Goal: Use online tool/utility: Utilize a website feature to perform a specific function

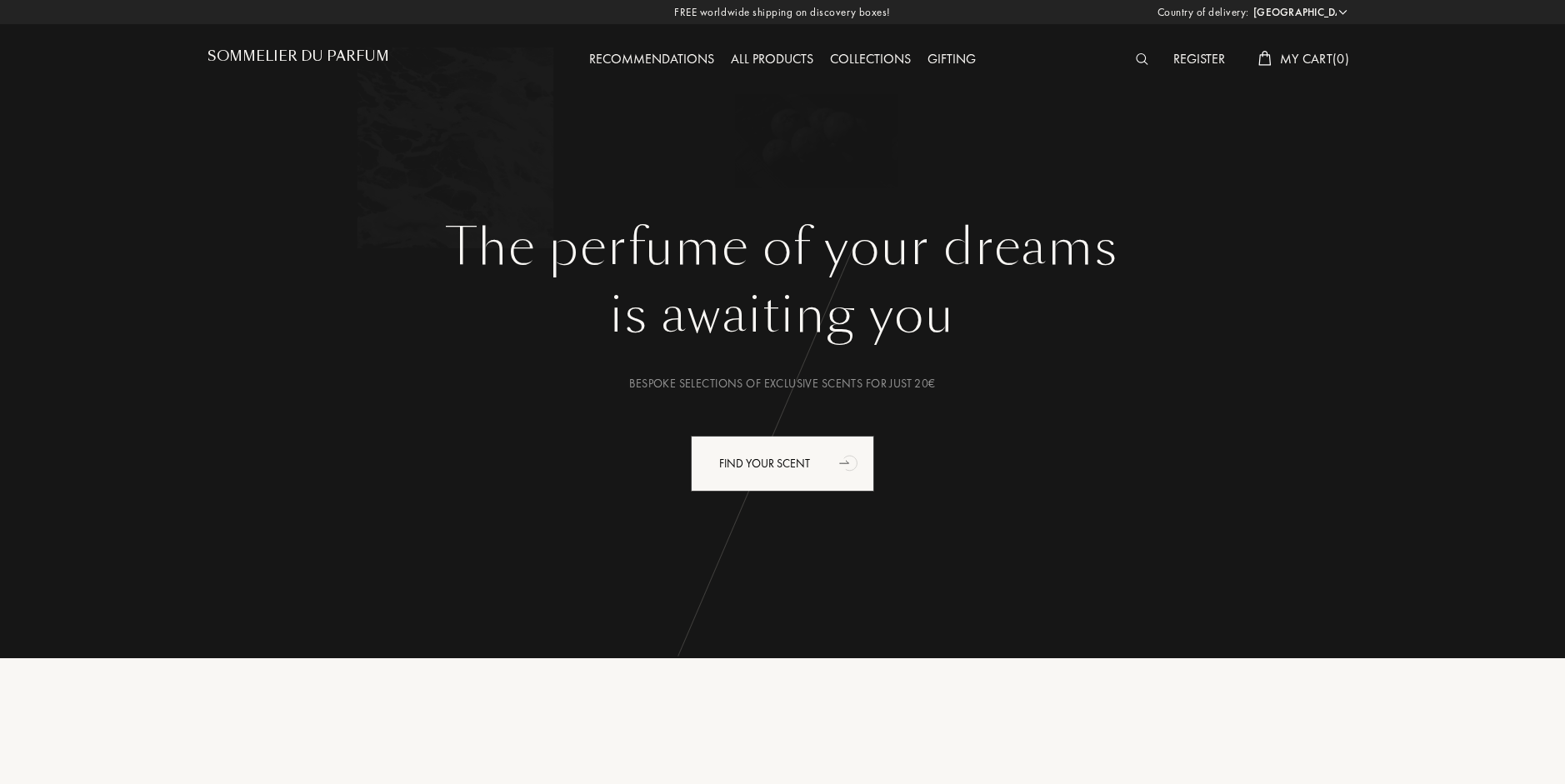
select select "HU"
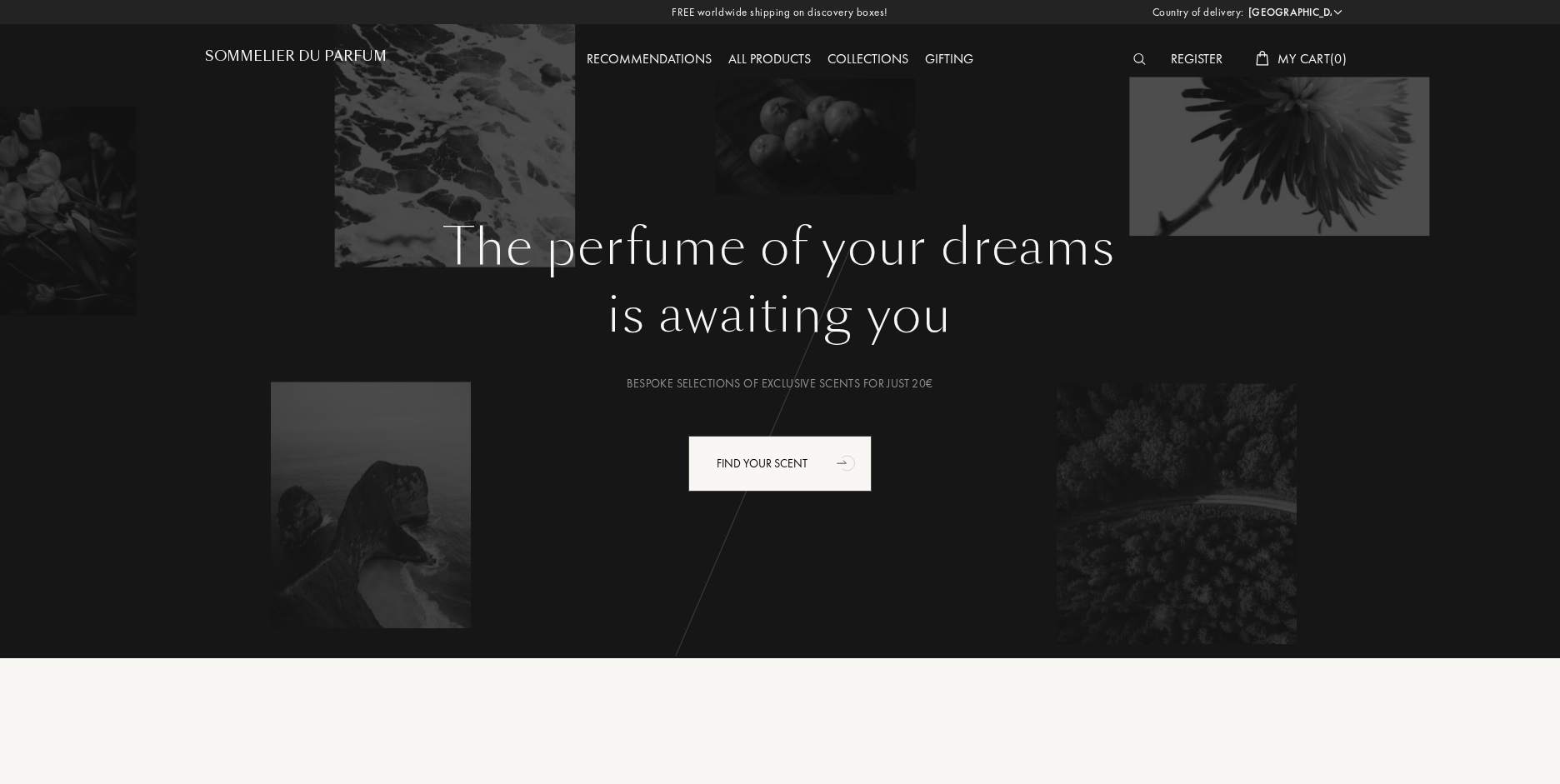
click at [794, 407] on div "The perfume of your dreams is awaiting you Bespoke selections of exclusive scen…" at bounding box center [780, 421] width 1150 height 407
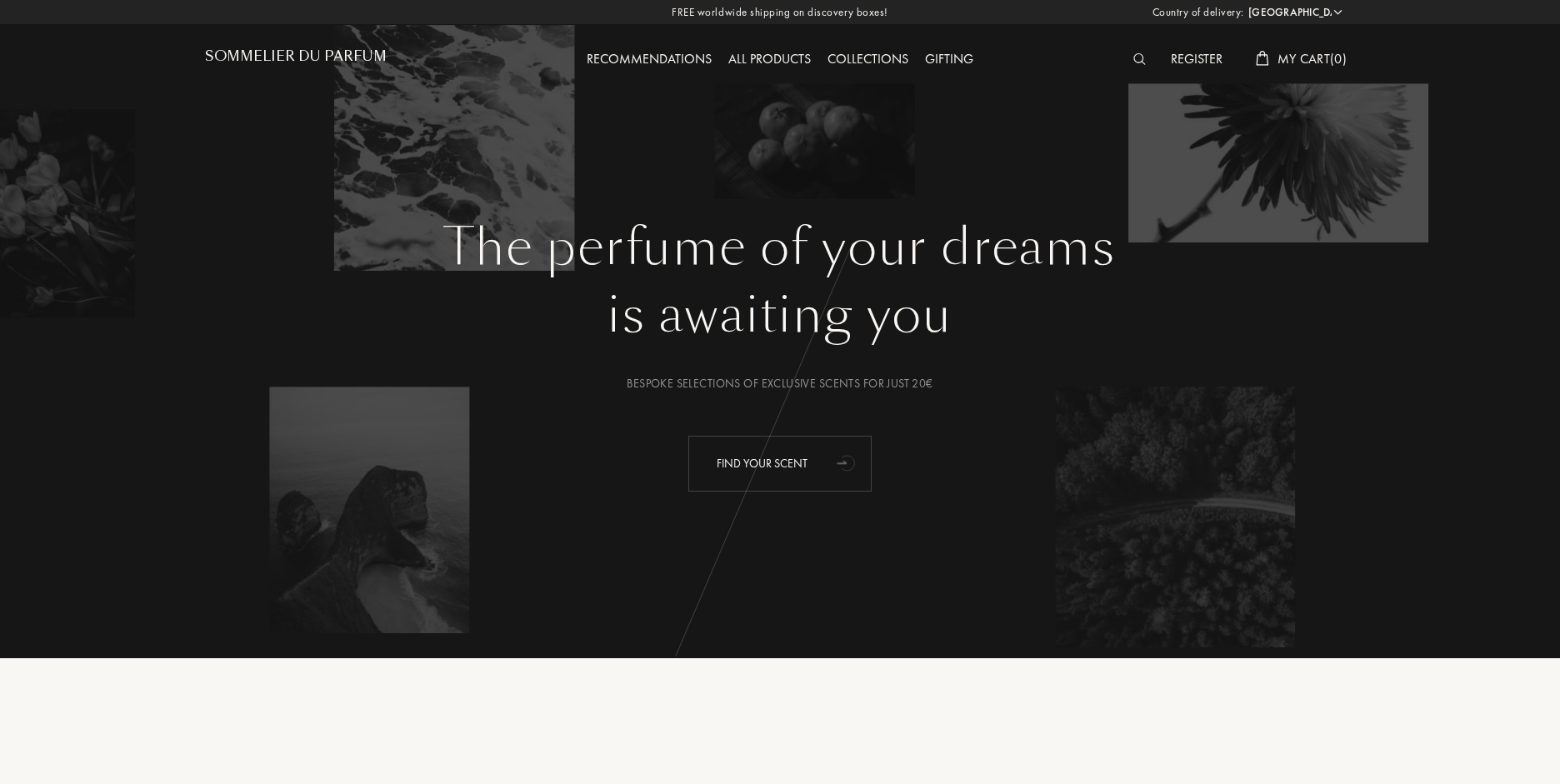
click at [786, 446] on div "Find your scent" at bounding box center [779, 463] width 183 height 56
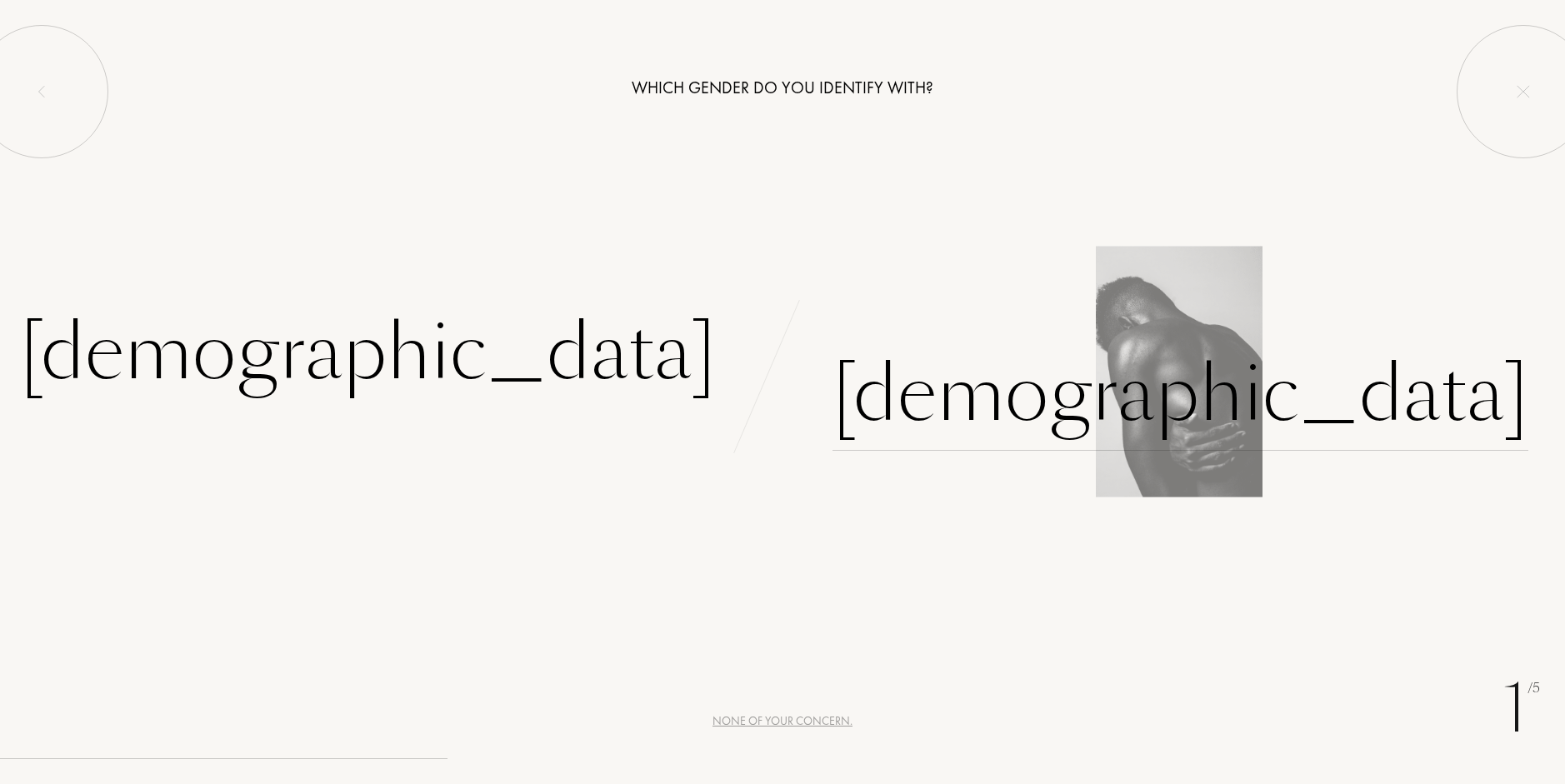
click at [905, 419] on div "Male" at bounding box center [1180, 394] width 696 height 112
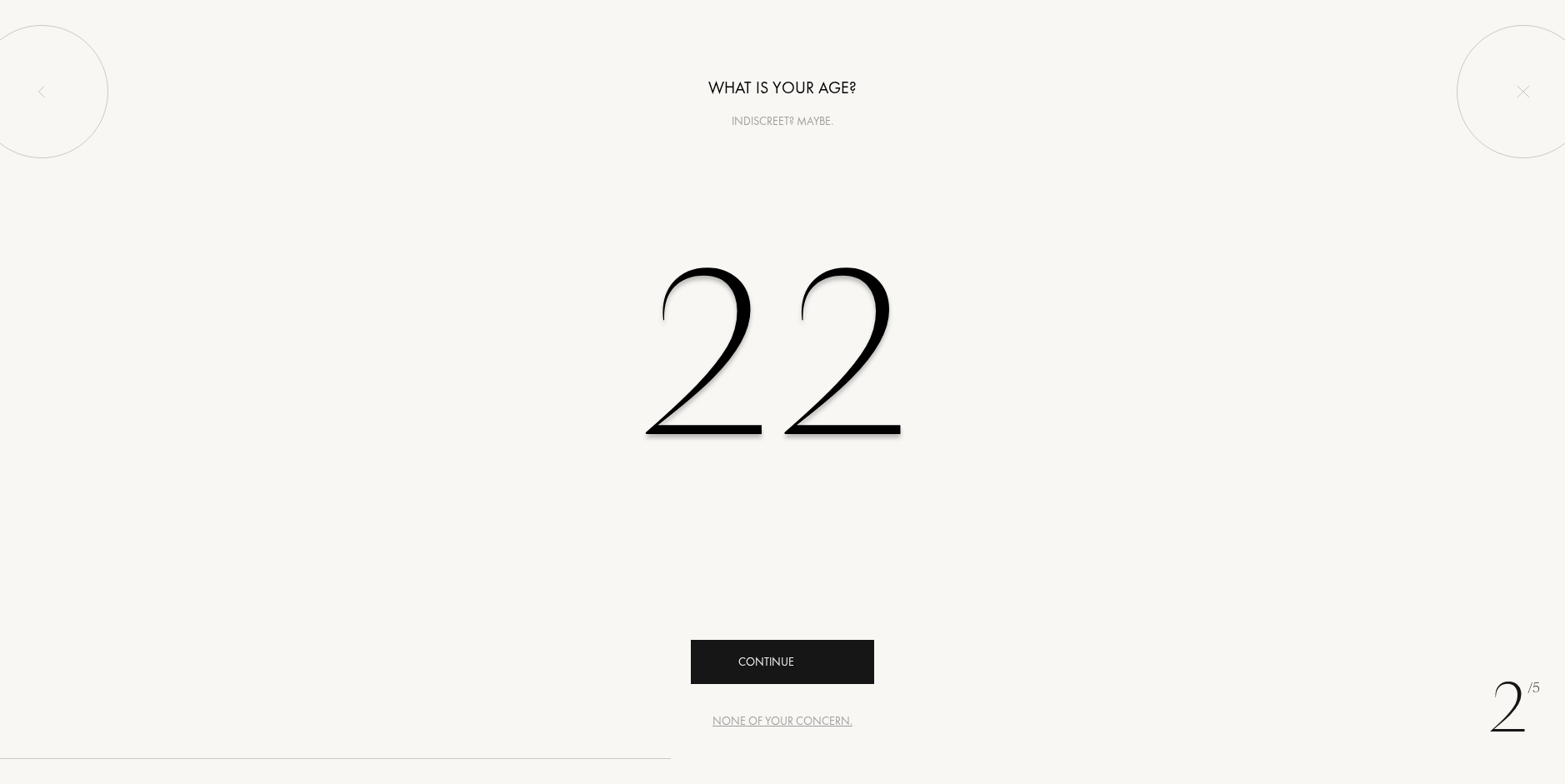
type input "22"
click at [779, 646] on div "Continue" at bounding box center [782, 662] width 183 height 44
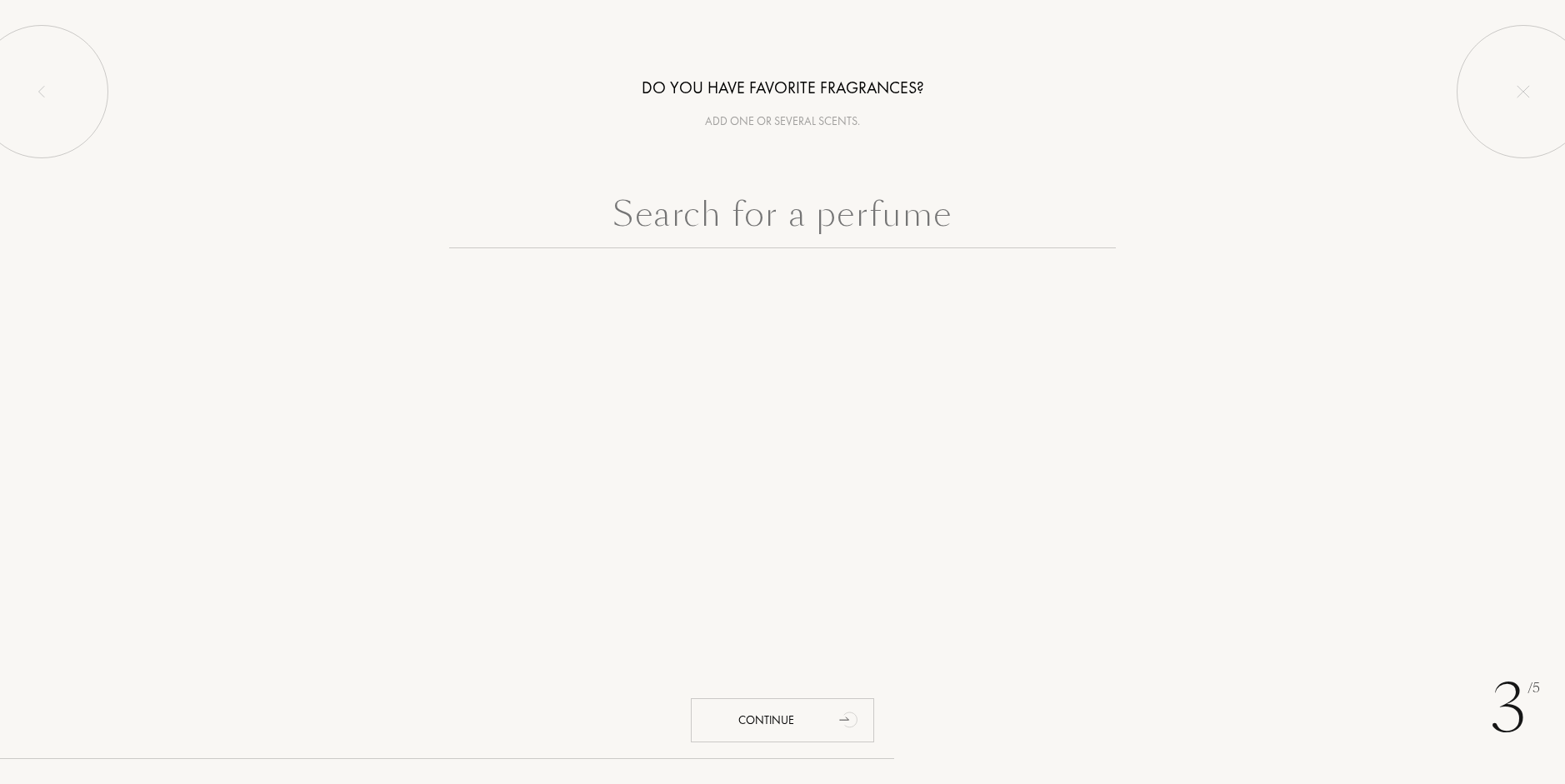
click at [918, 232] on input "text" at bounding box center [782, 219] width 667 height 60
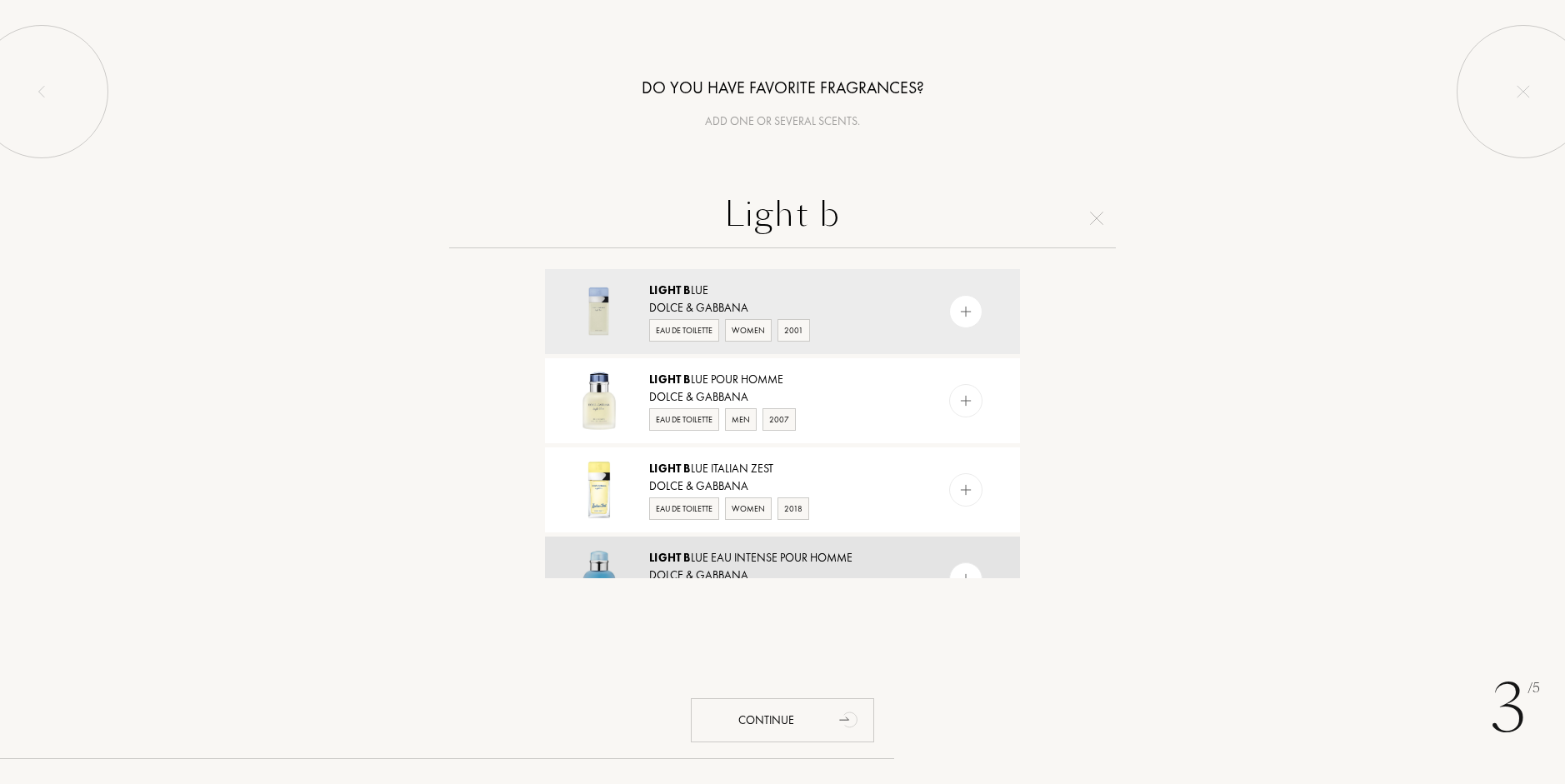
type input "Light b"
click at [844, 568] on div "Dolce & Gabbana" at bounding box center [781, 575] width 265 height 18
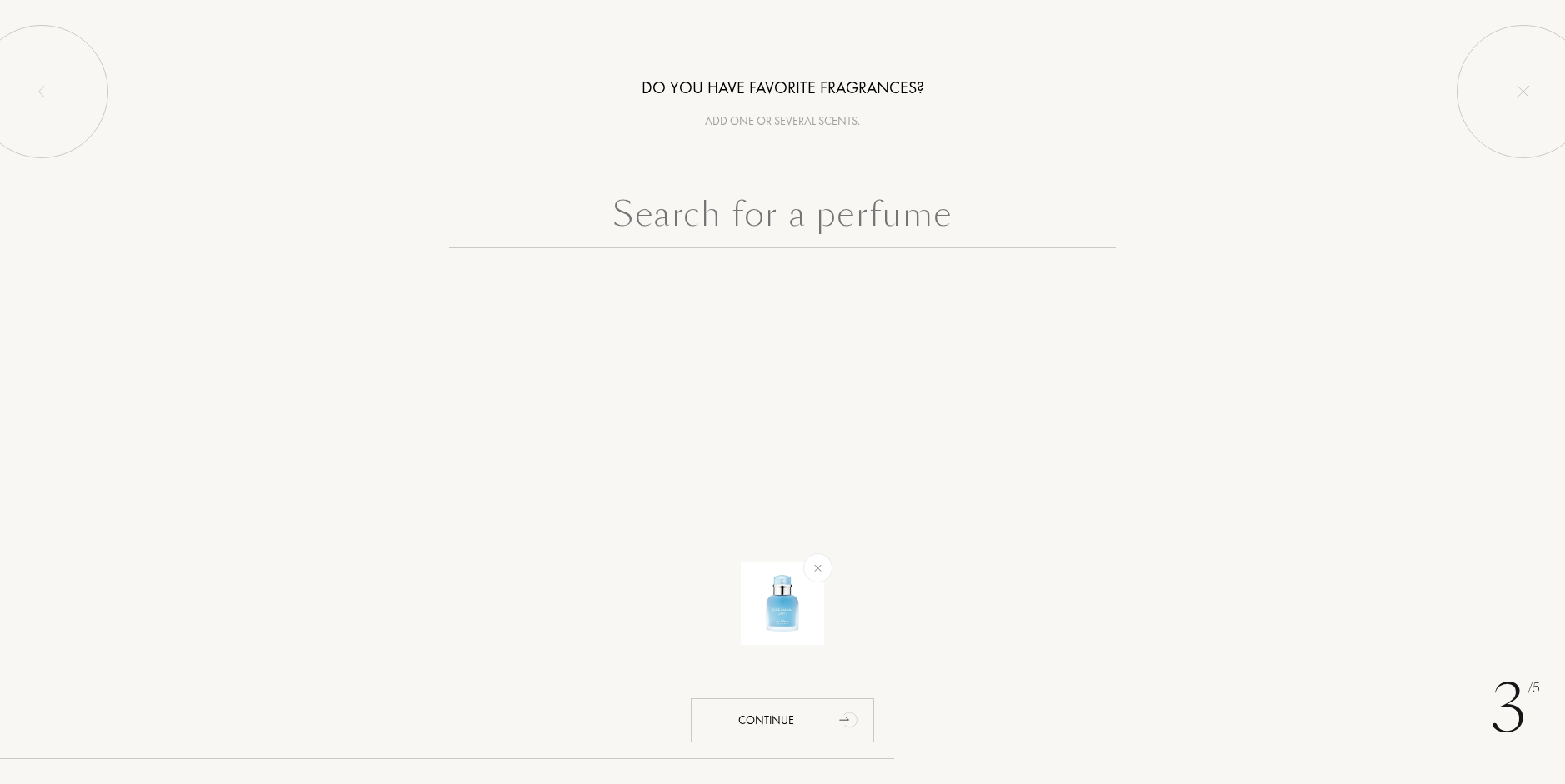
click at [925, 216] on input "text" at bounding box center [782, 219] width 667 height 60
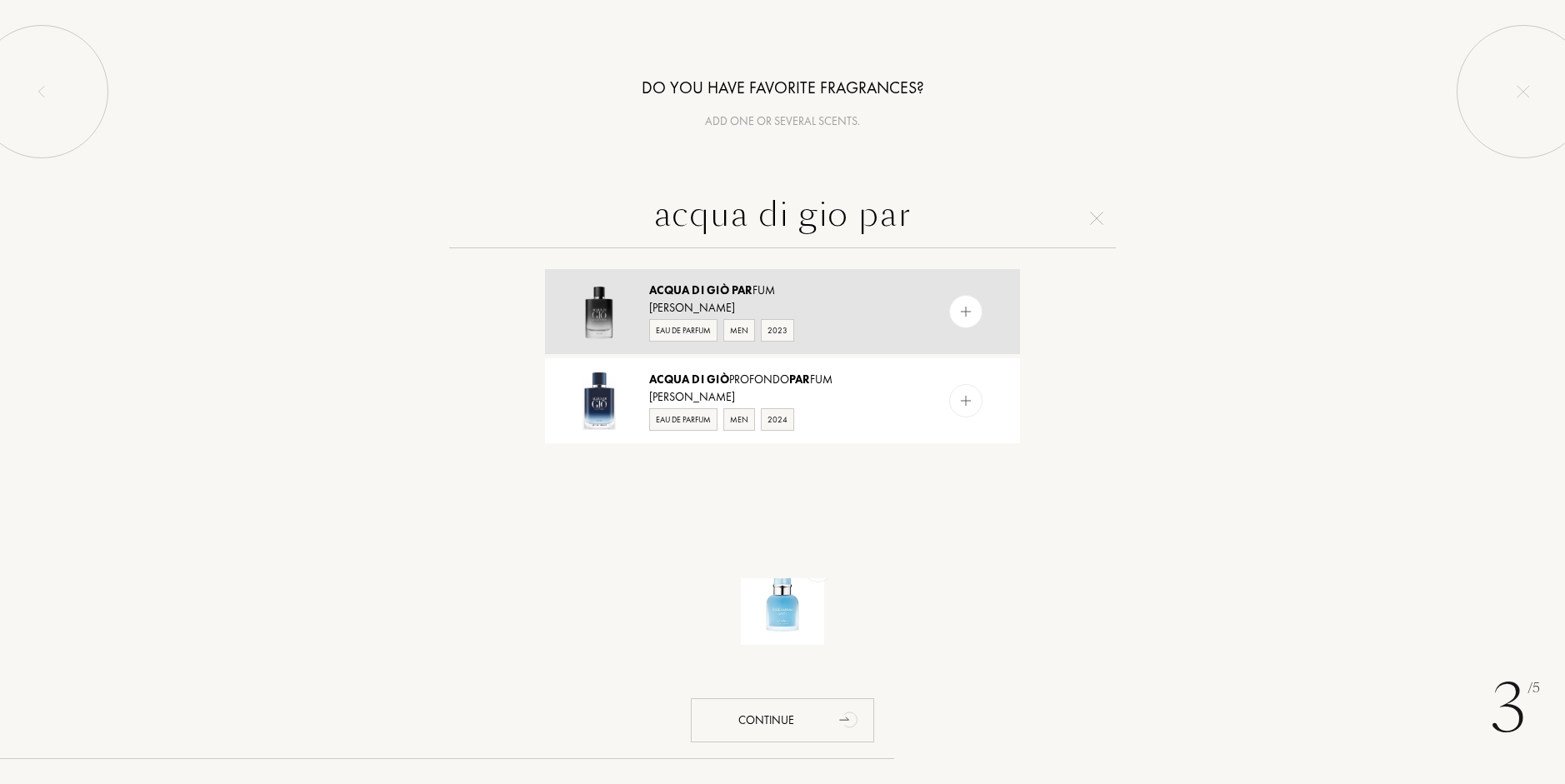
type input "acqua di gio par"
click at [863, 274] on div "Acqua di Giò Par fum Giorgio Armani Eau de Parfum Men 2023" at bounding box center [782, 311] width 475 height 85
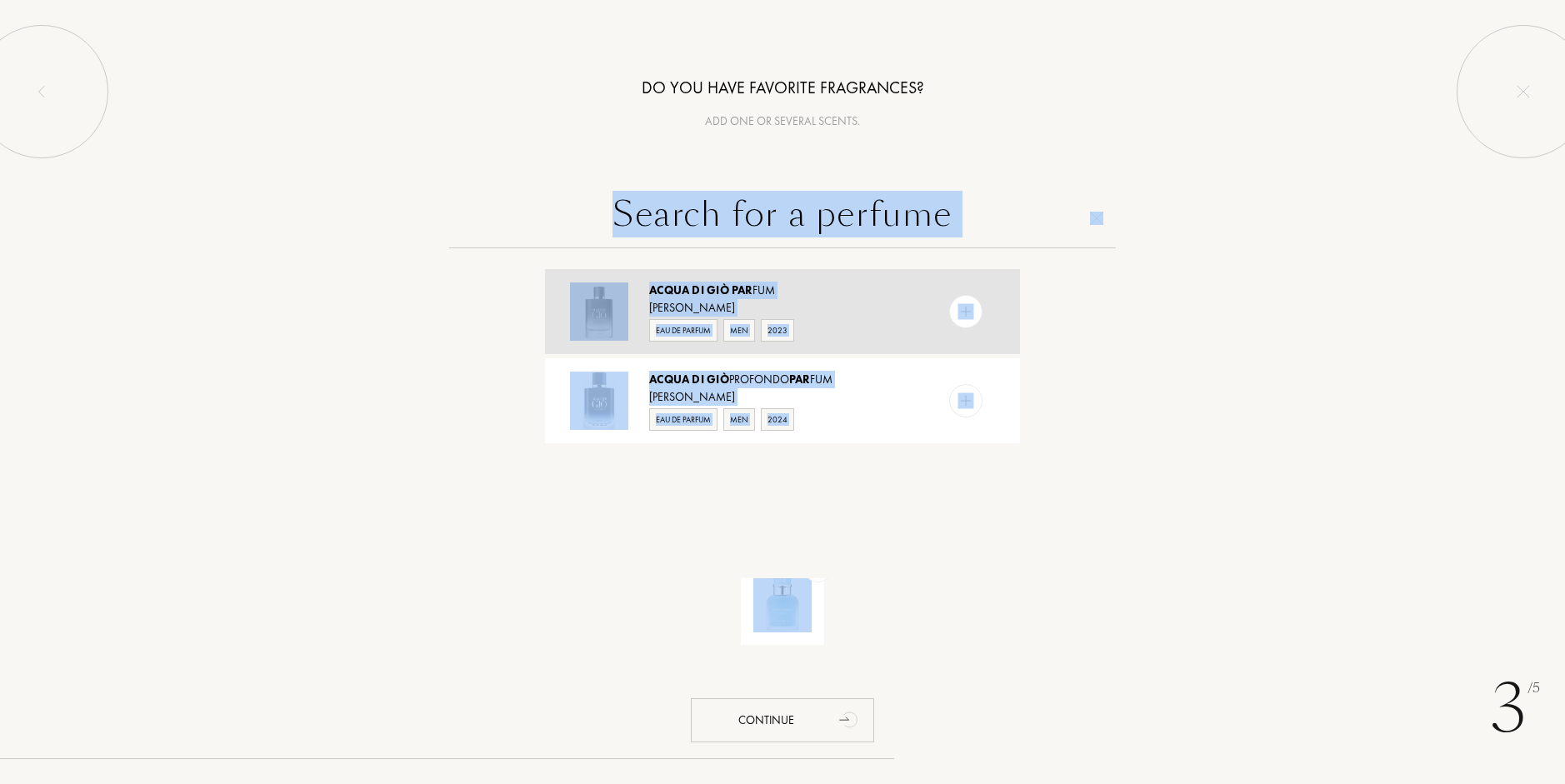
click at [863, 274] on div "Acqua di Giò Par fum Giorgio Armani Eau de Parfum Men 2023 Acqua di Giò Profond…" at bounding box center [782, 421] width 500 height 313
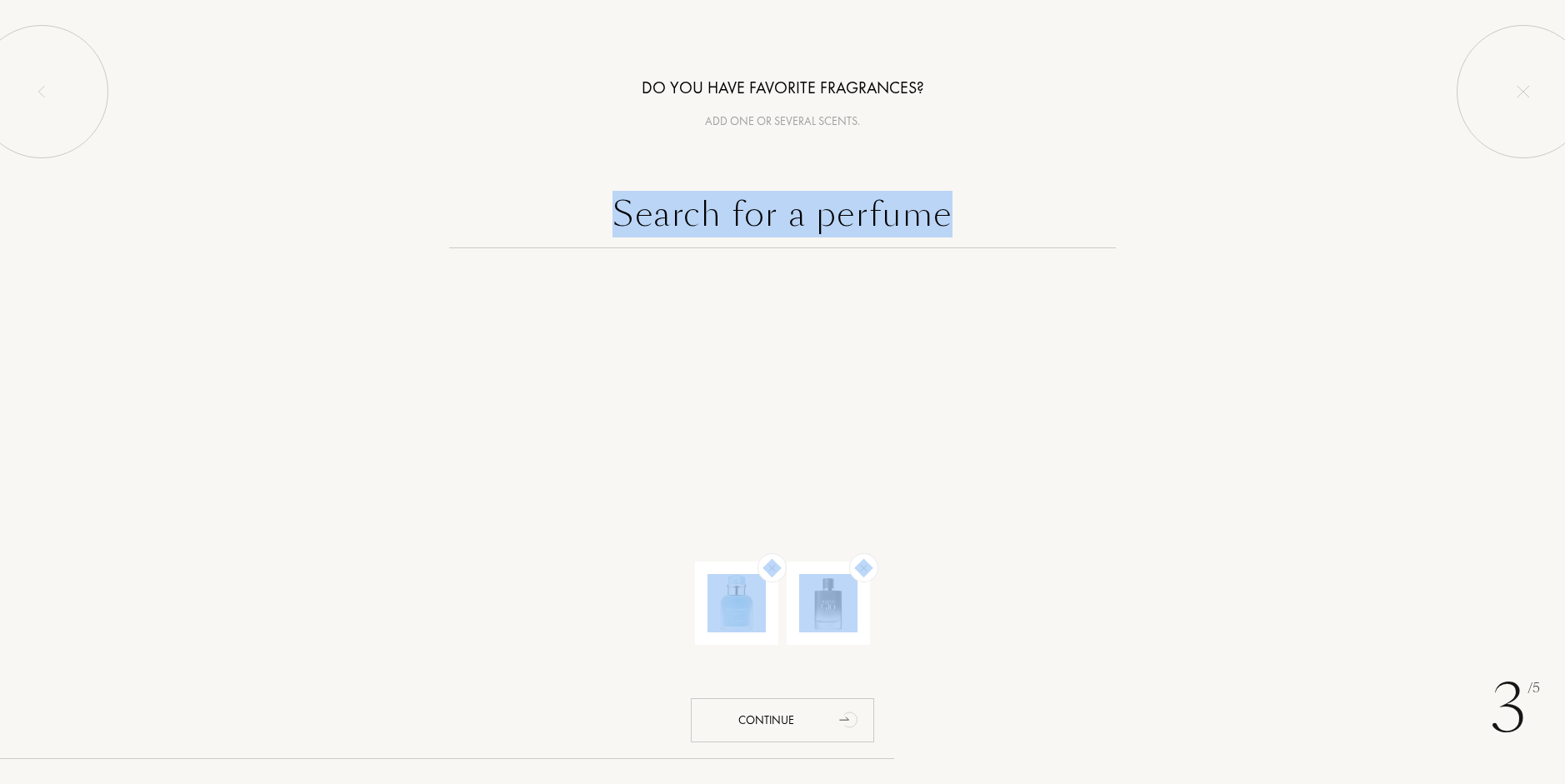
click at [998, 206] on input "text" at bounding box center [782, 219] width 667 height 60
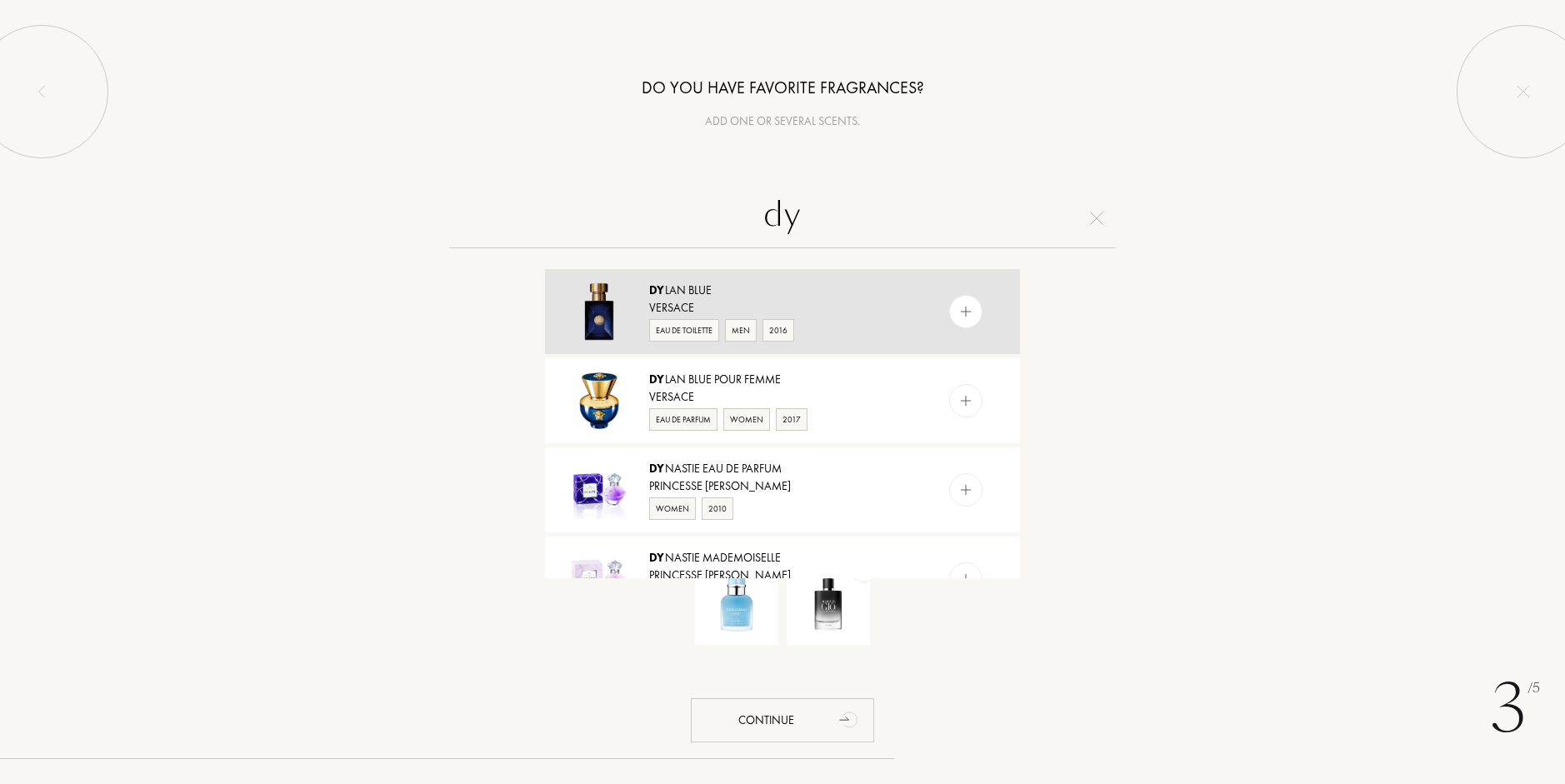
type input "dy"
click at [821, 333] on div "Eau de Toilette Men 2016" at bounding box center [781, 329] width 265 height 25
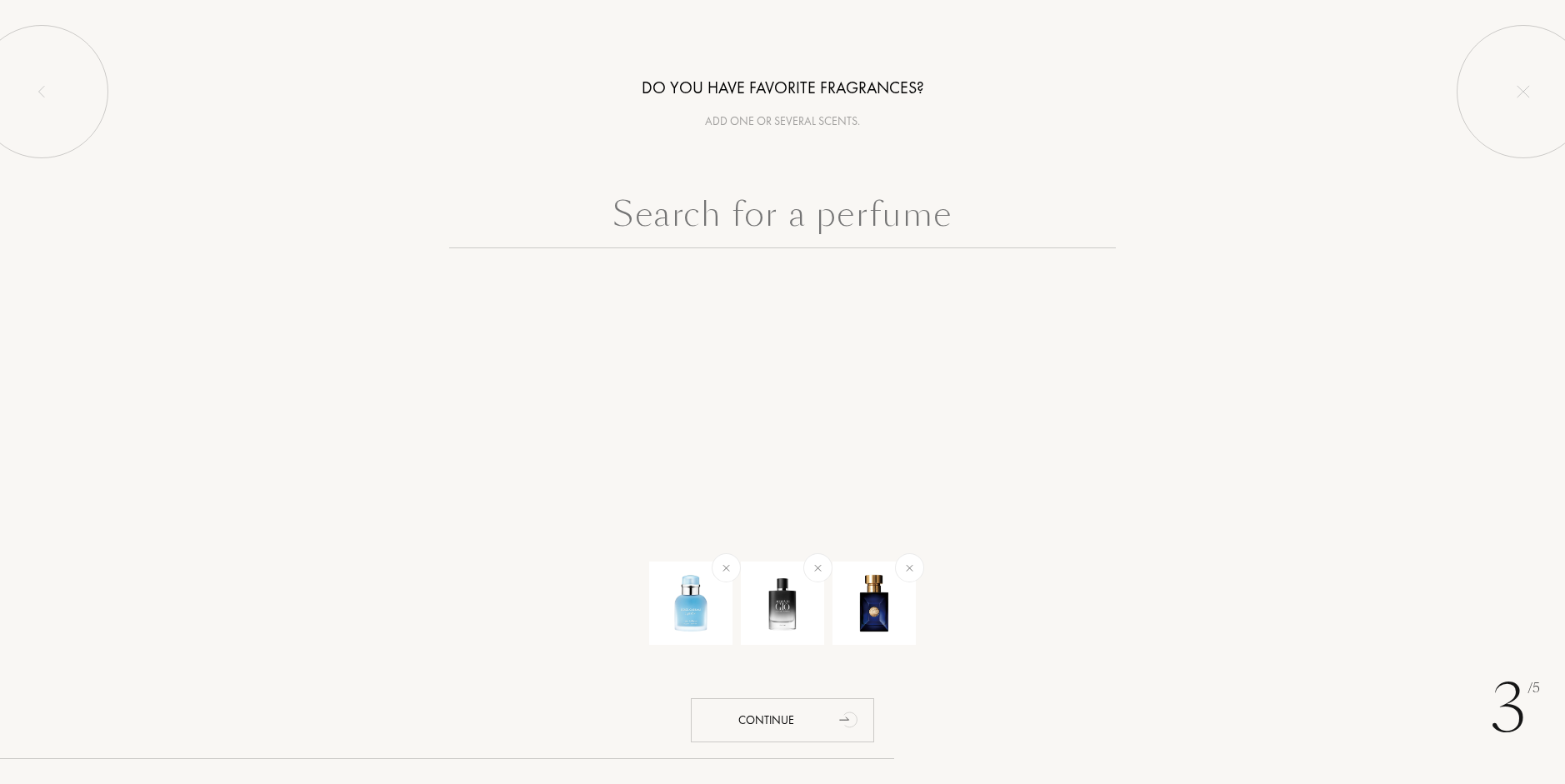
click at [902, 219] on input "text" at bounding box center [782, 219] width 667 height 60
type input "f"
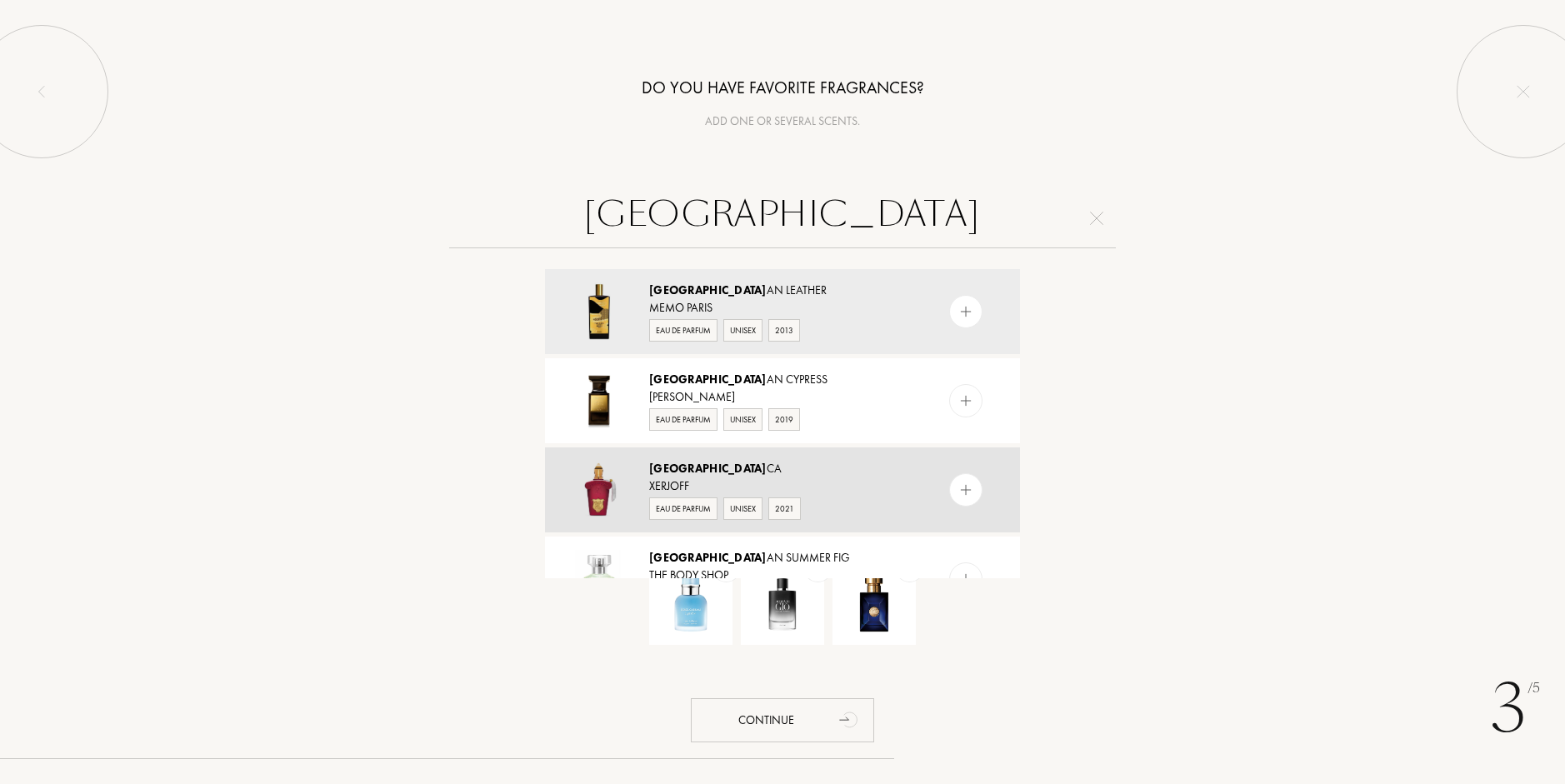
type input "itali"
click at [772, 480] on div "Xerjoff" at bounding box center [781, 486] width 265 height 18
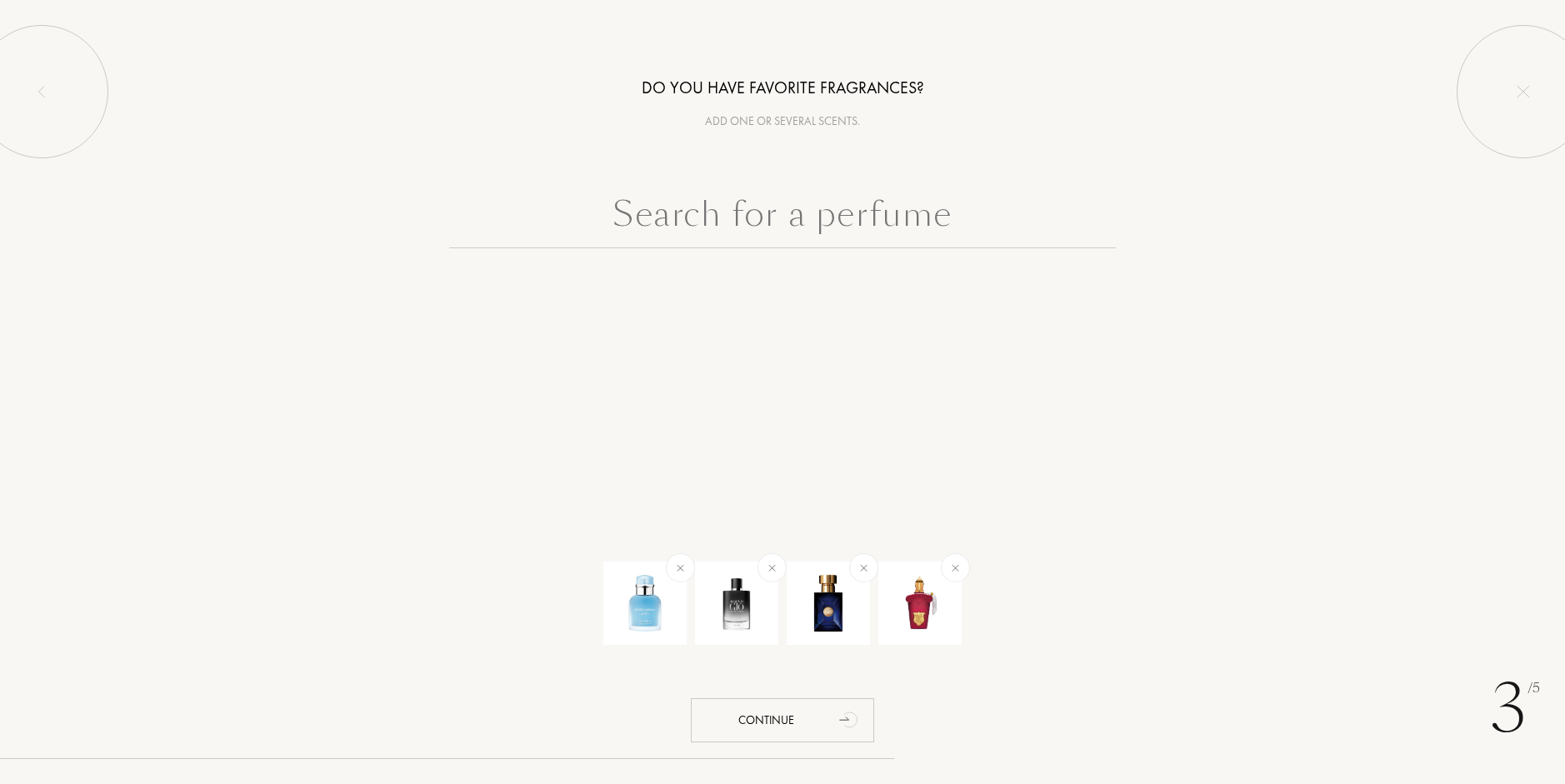
click at [895, 200] on input "text" at bounding box center [782, 219] width 667 height 60
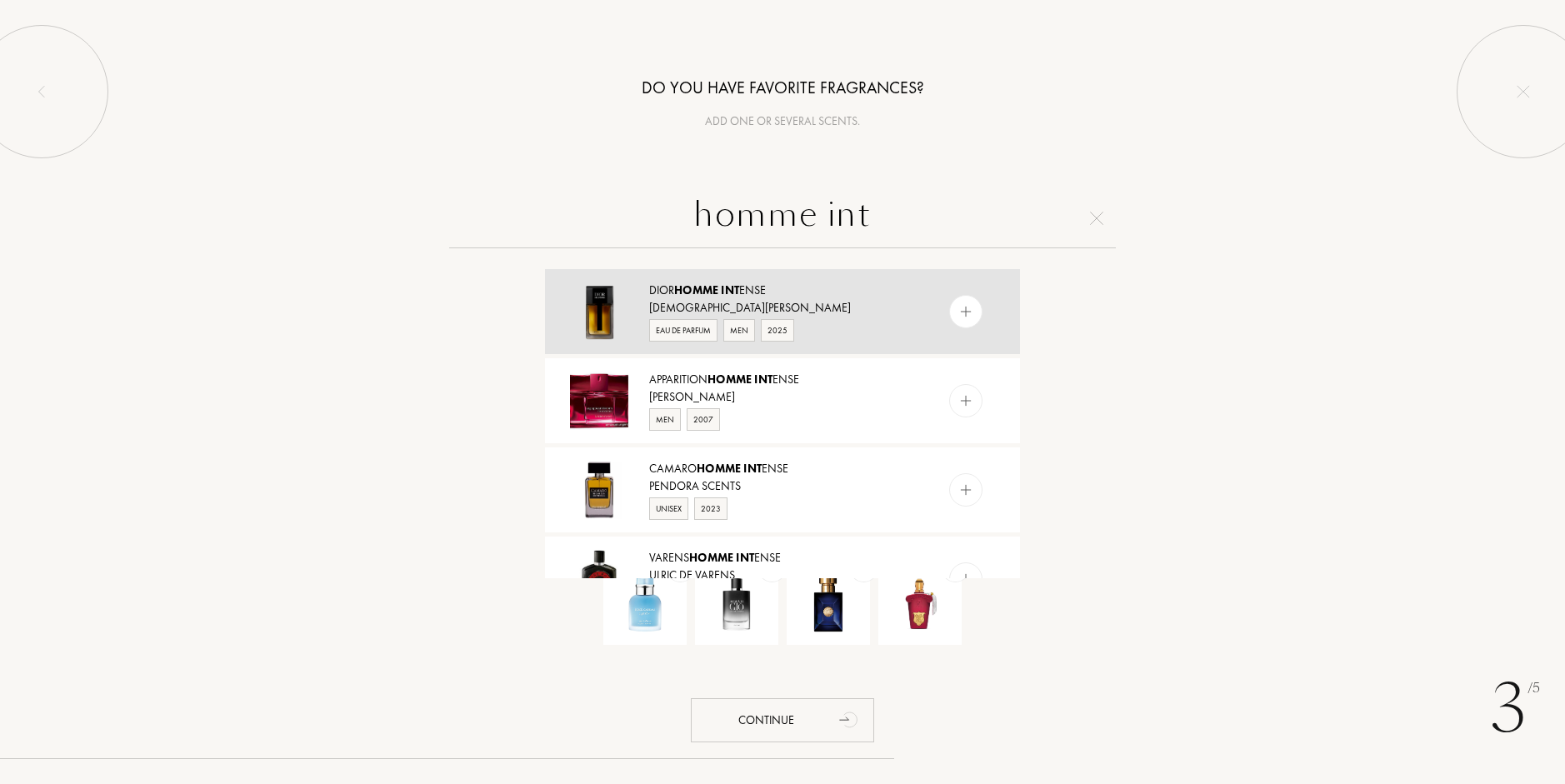
type input "homme int"
click at [832, 290] on div "Dior Homme Int ense" at bounding box center [781, 290] width 265 height 18
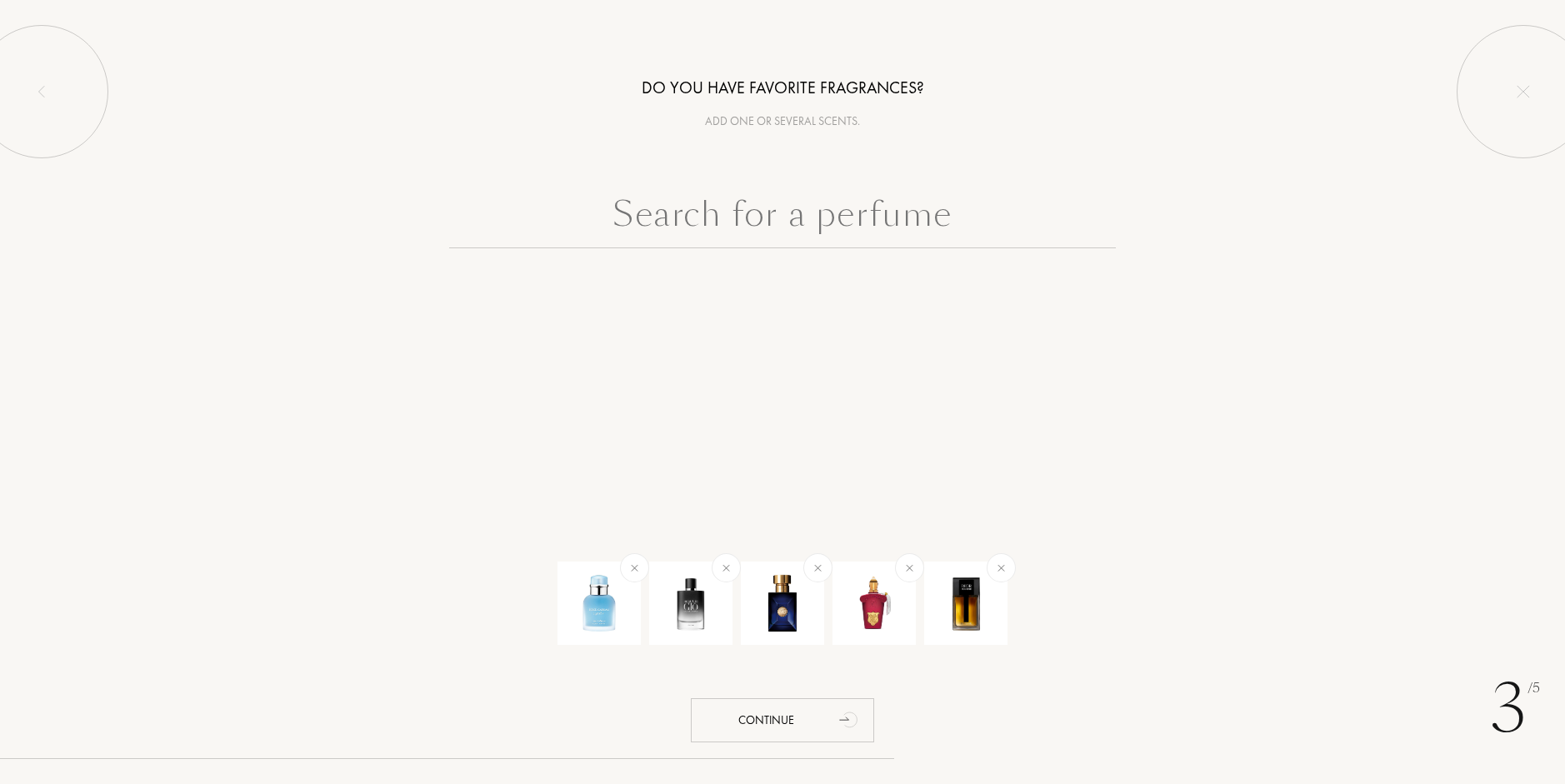
click at [883, 232] on input "text" at bounding box center [782, 219] width 667 height 60
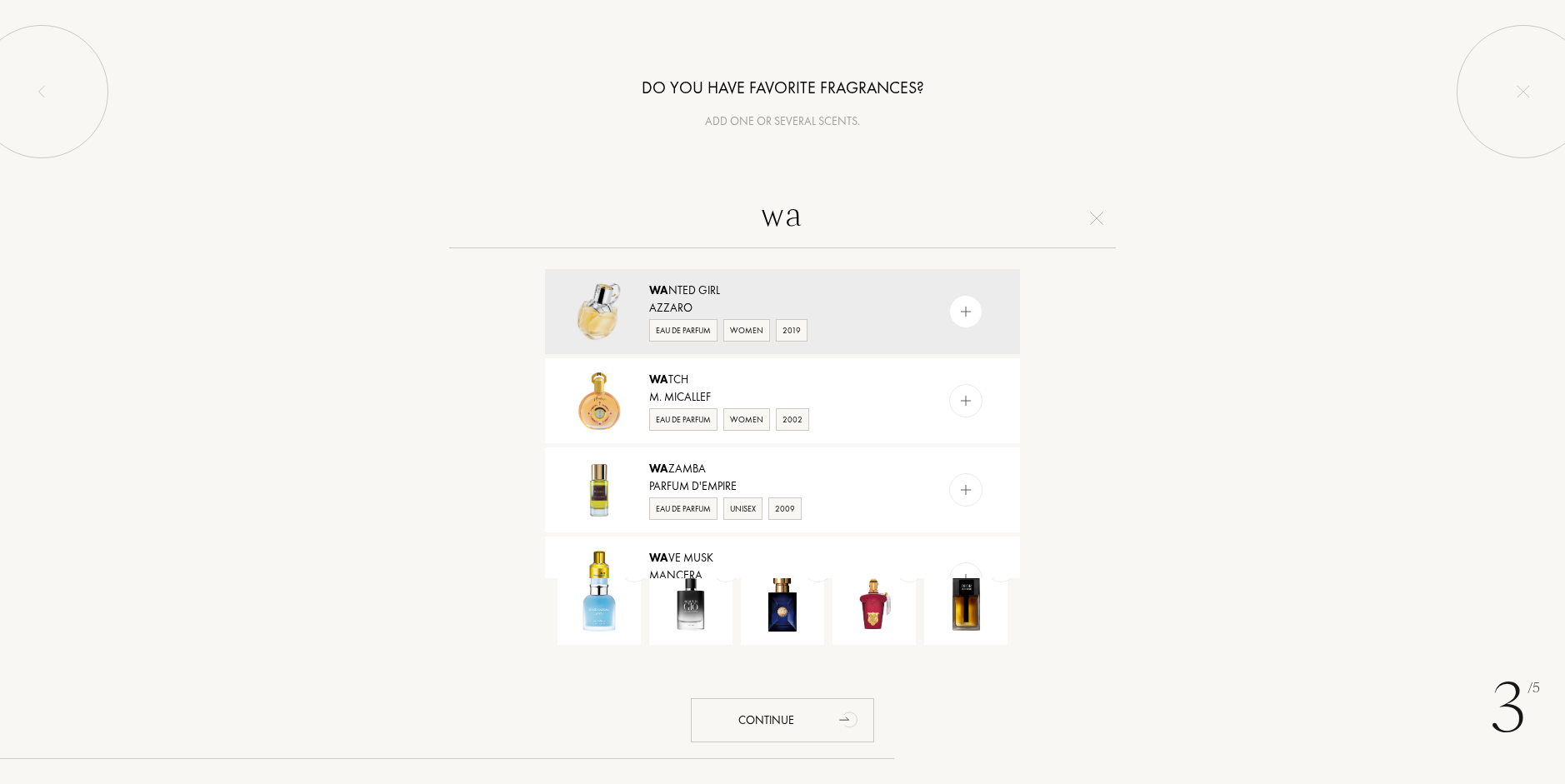
type input "w"
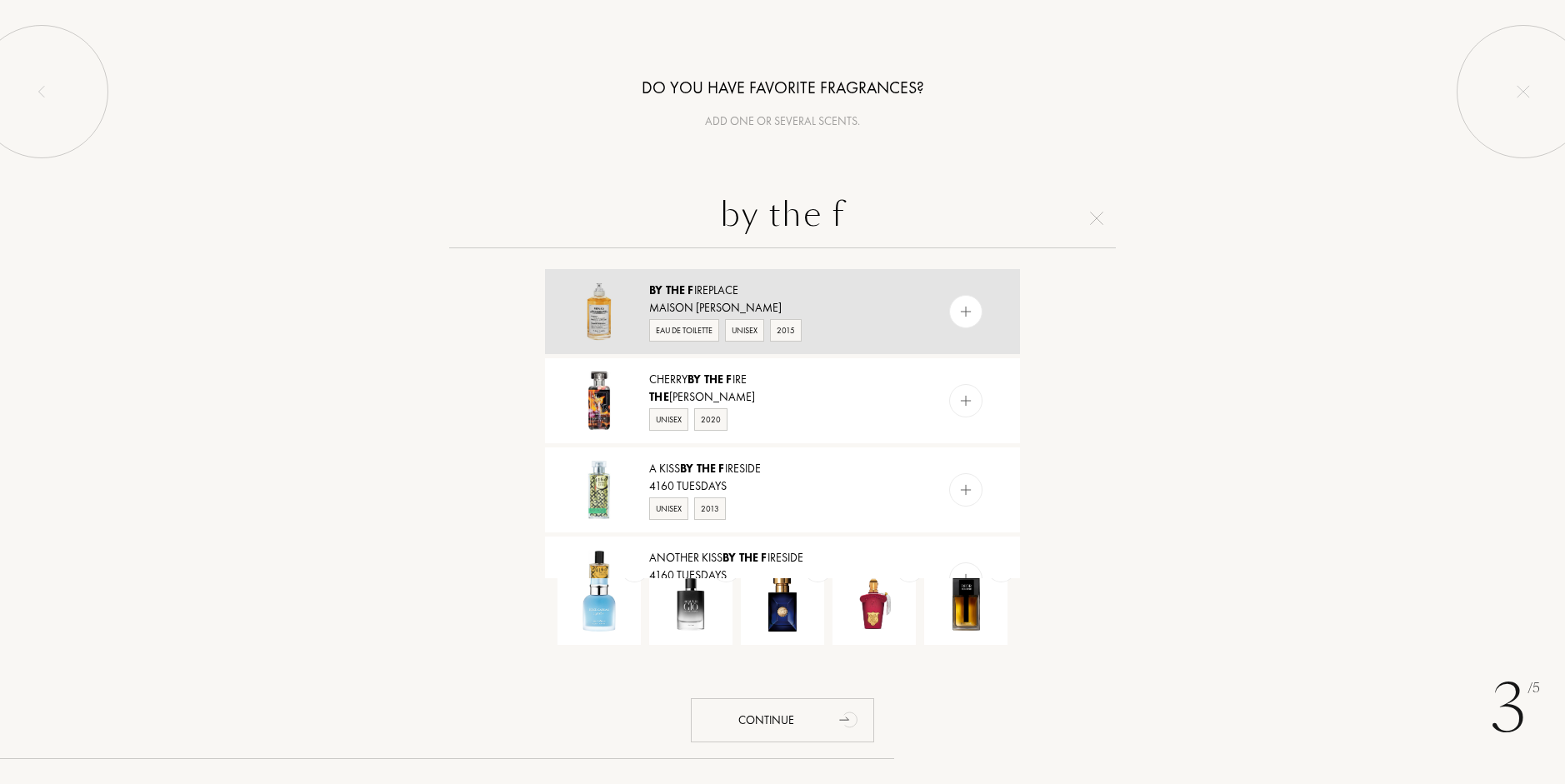
type input "by the f"
click at [854, 278] on div "By the F ireplace Maison Martin Margiela Eau de Toilette Unisex 2015" at bounding box center [782, 311] width 475 height 85
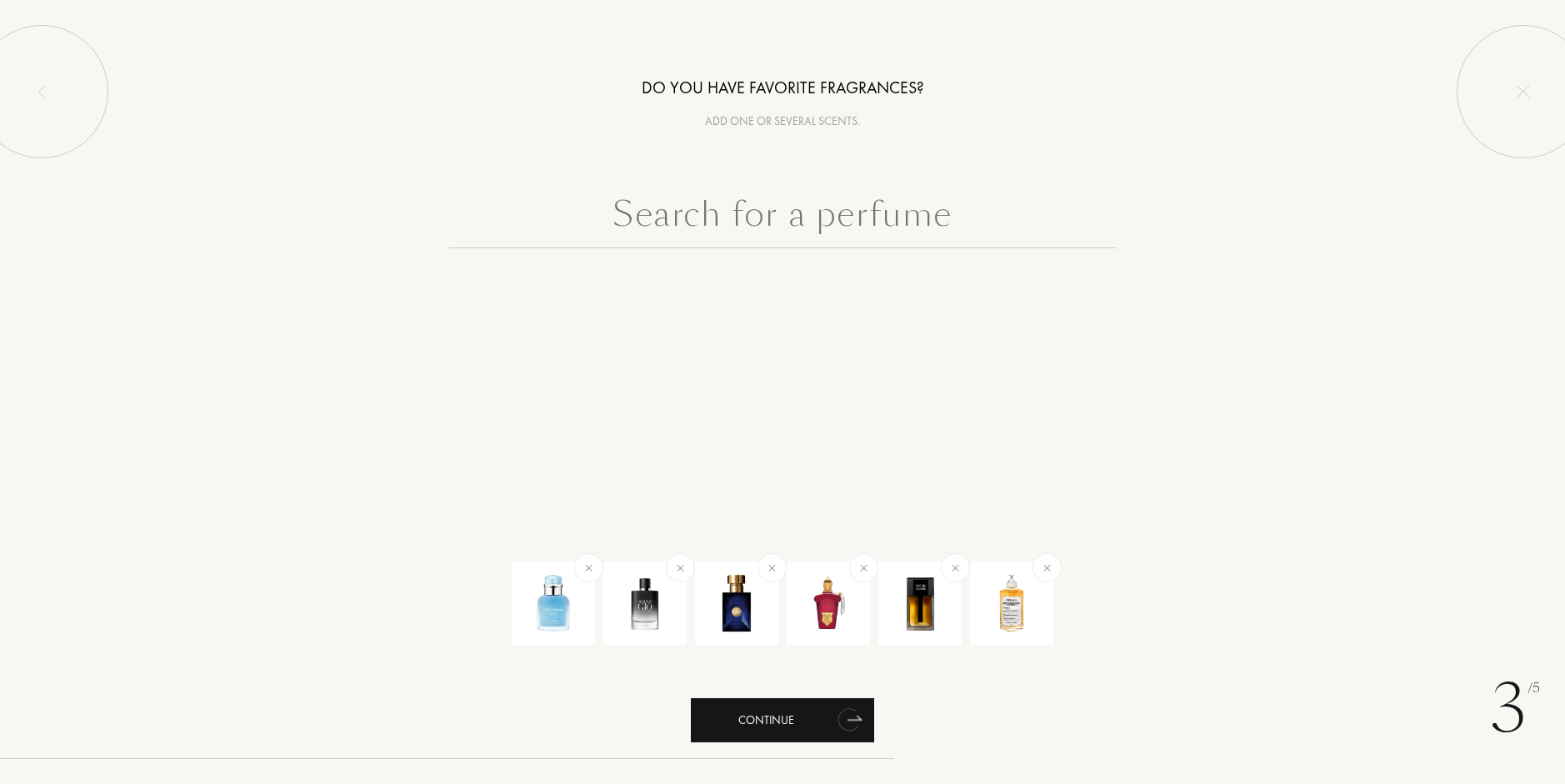
click at [839, 726] on icon "animation" at bounding box center [850, 719] width 34 height 34
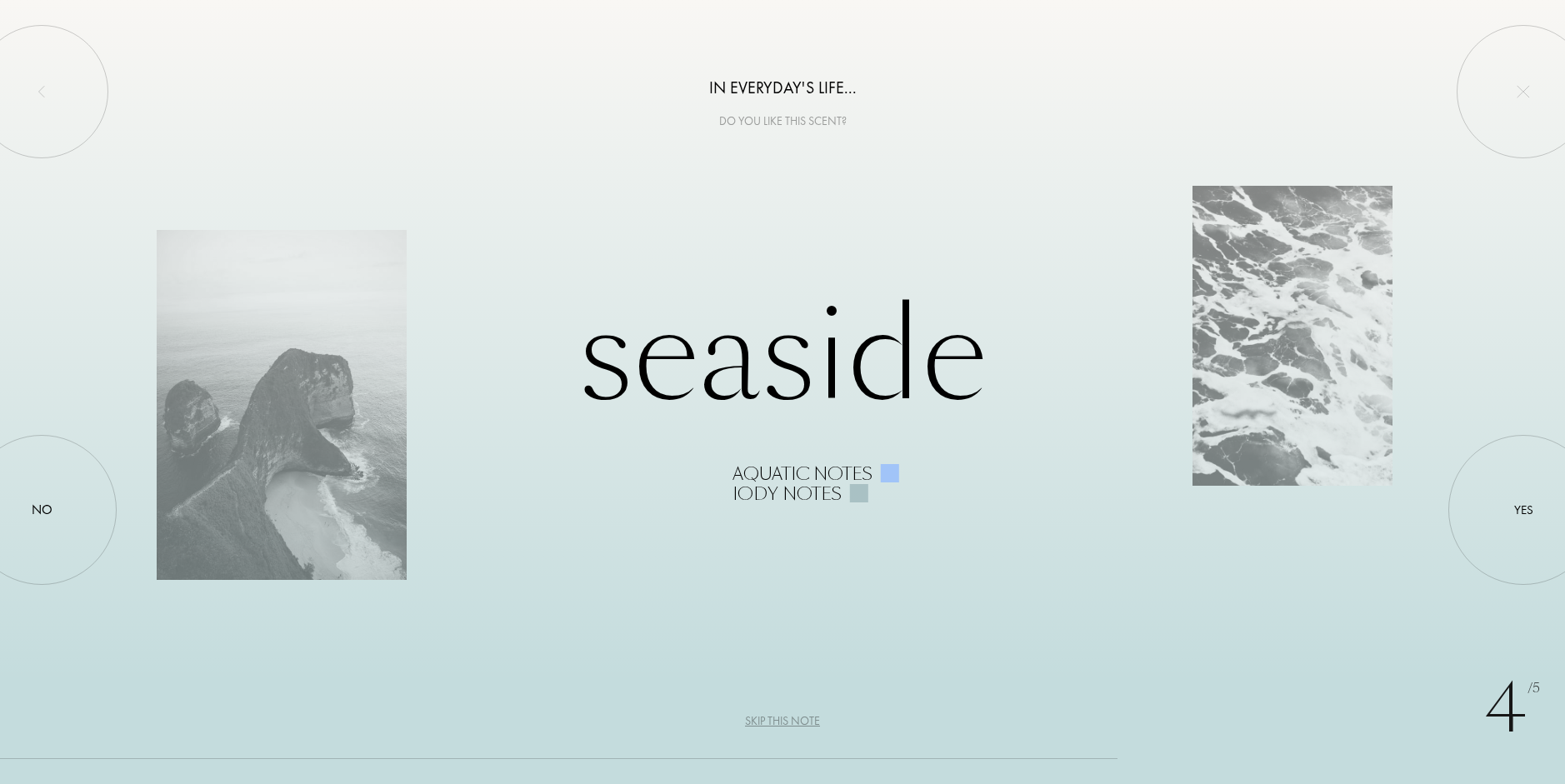
click at [836, 330] on div "Seaside Aquatic notes Iody notes" at bounding box center [782, 392] width 1252 height 223
click at [306, 424] on div "Seaside Aquatic notes Iody notes" at bounding box center [782, 392] width 1252 height 223
click at [896, 474] on div at bounding box center [890, 473] width 19 height 19
click at [849, 396] on div "Seaside Aquatic notes Iody notes" at bounding box center [782, 392] width 1252 height 223
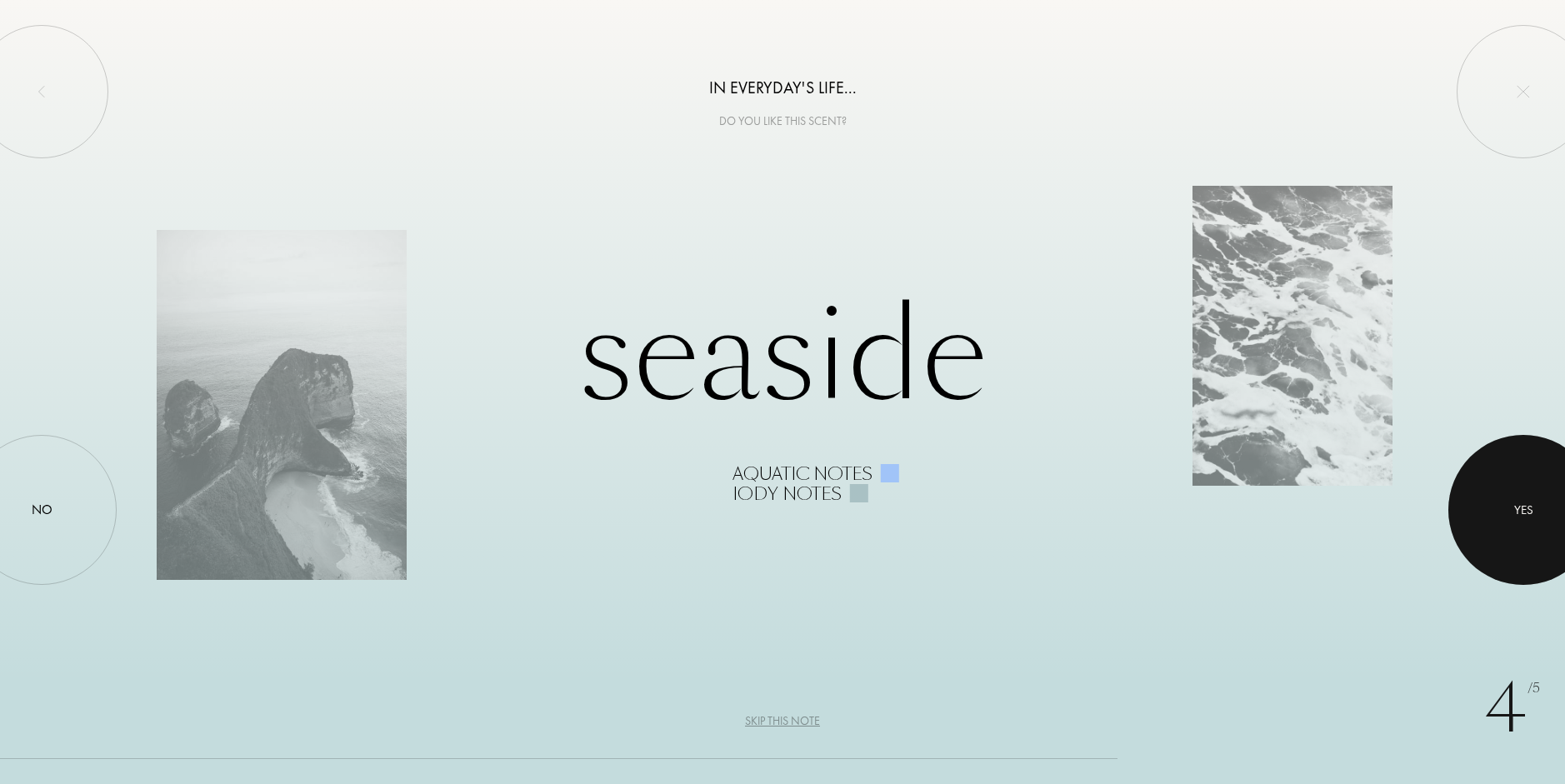
click at [1539, 507] on div at bounding box center [1523, 509] width 150 height 150
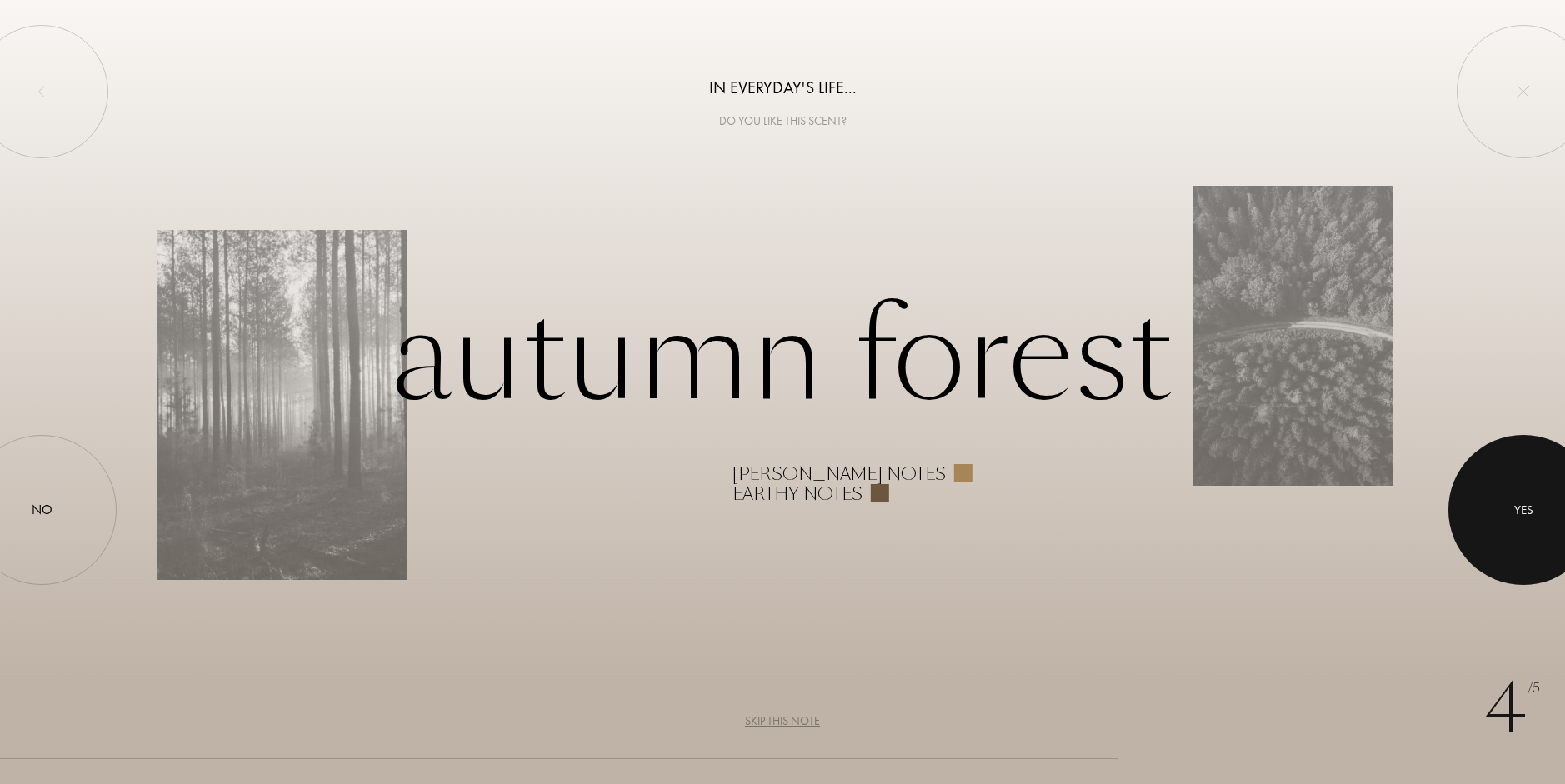
click at [1504, 525] on div at bounding box center [1523, 509] width 150 height 150
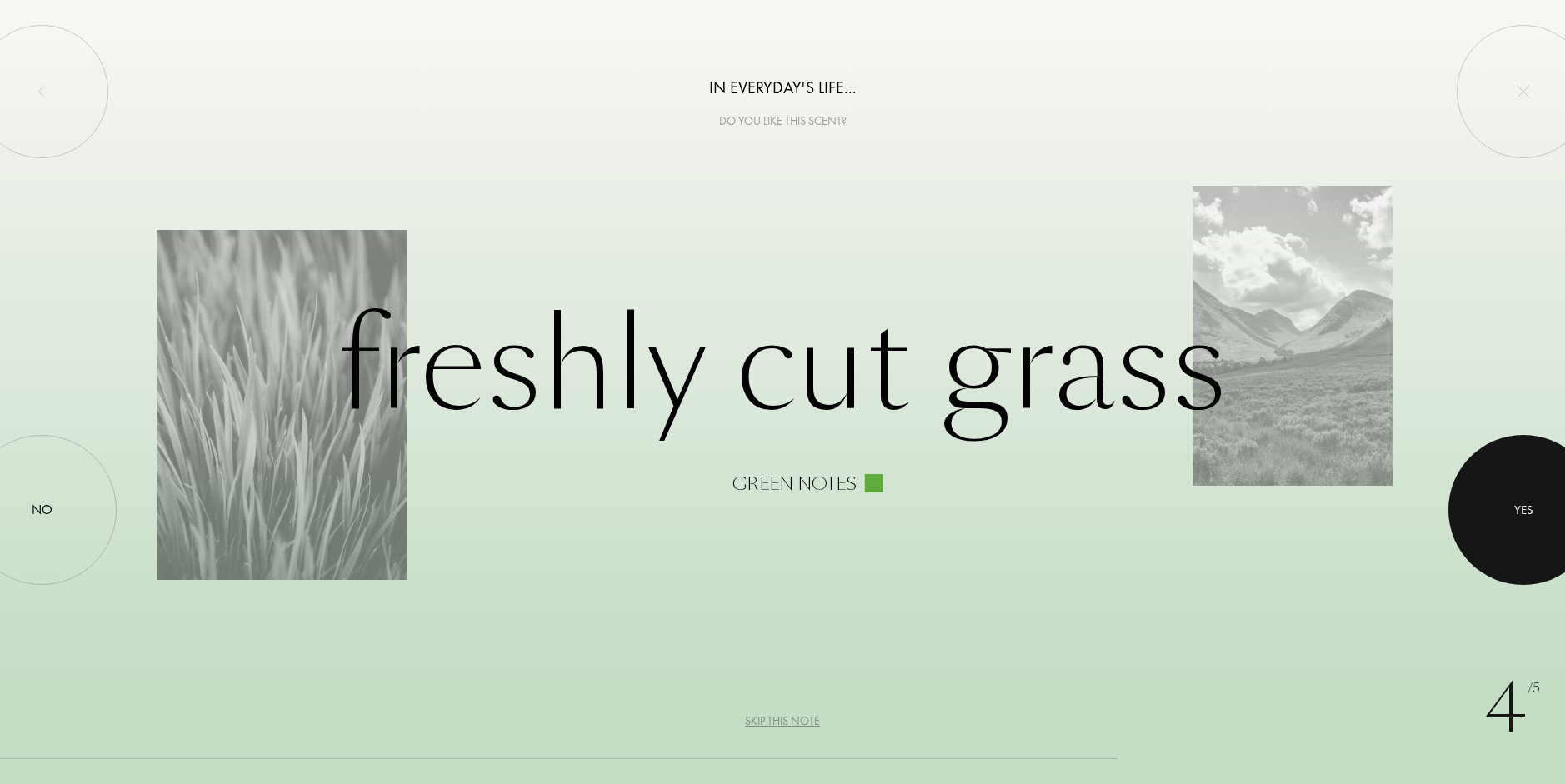
click at [1496, 465] on div at bounding box center [1523, 509] width 150 height 150
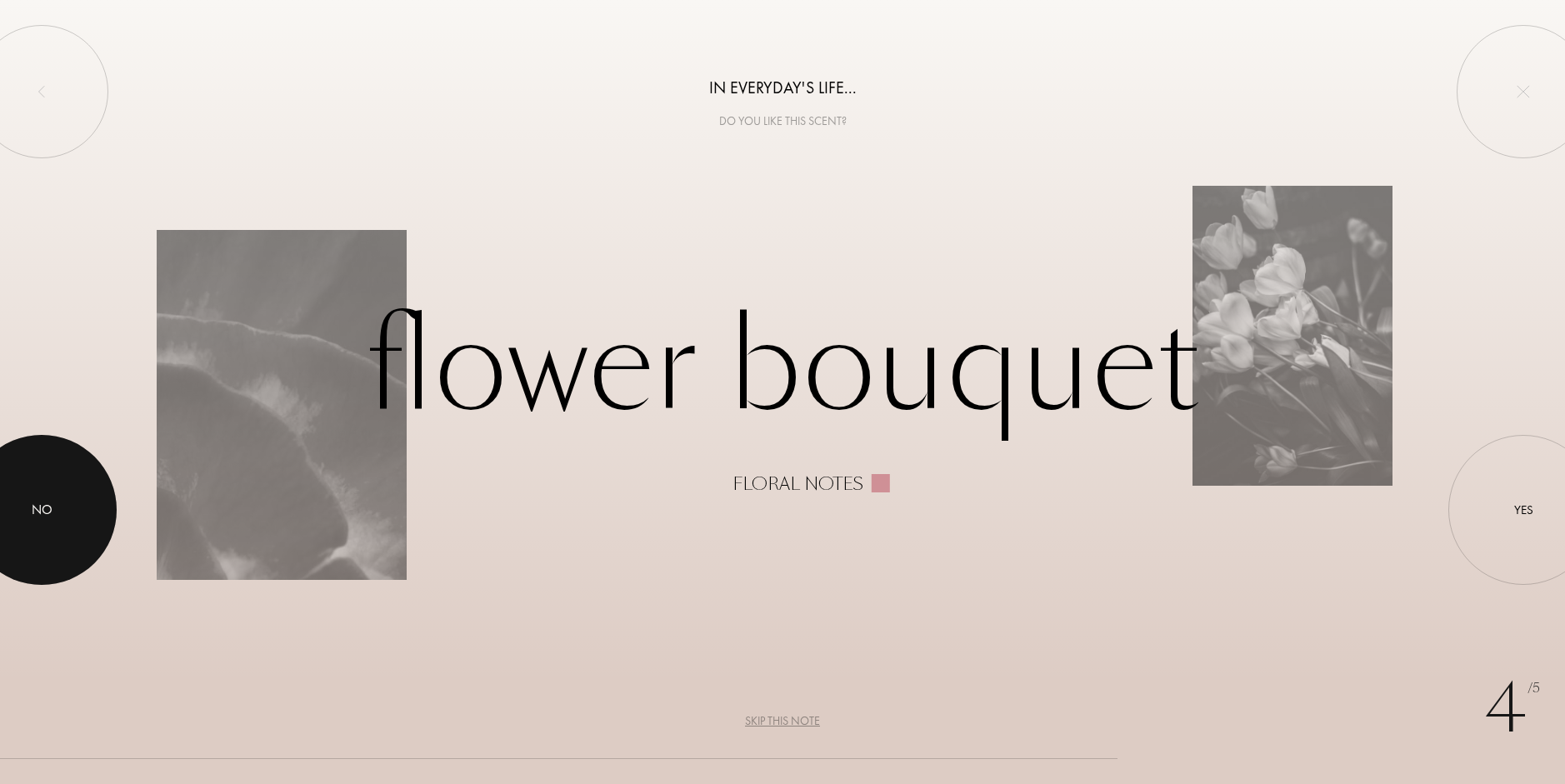
click at [43, 484] on div at bounding box center [41, 509] width 150 height 150
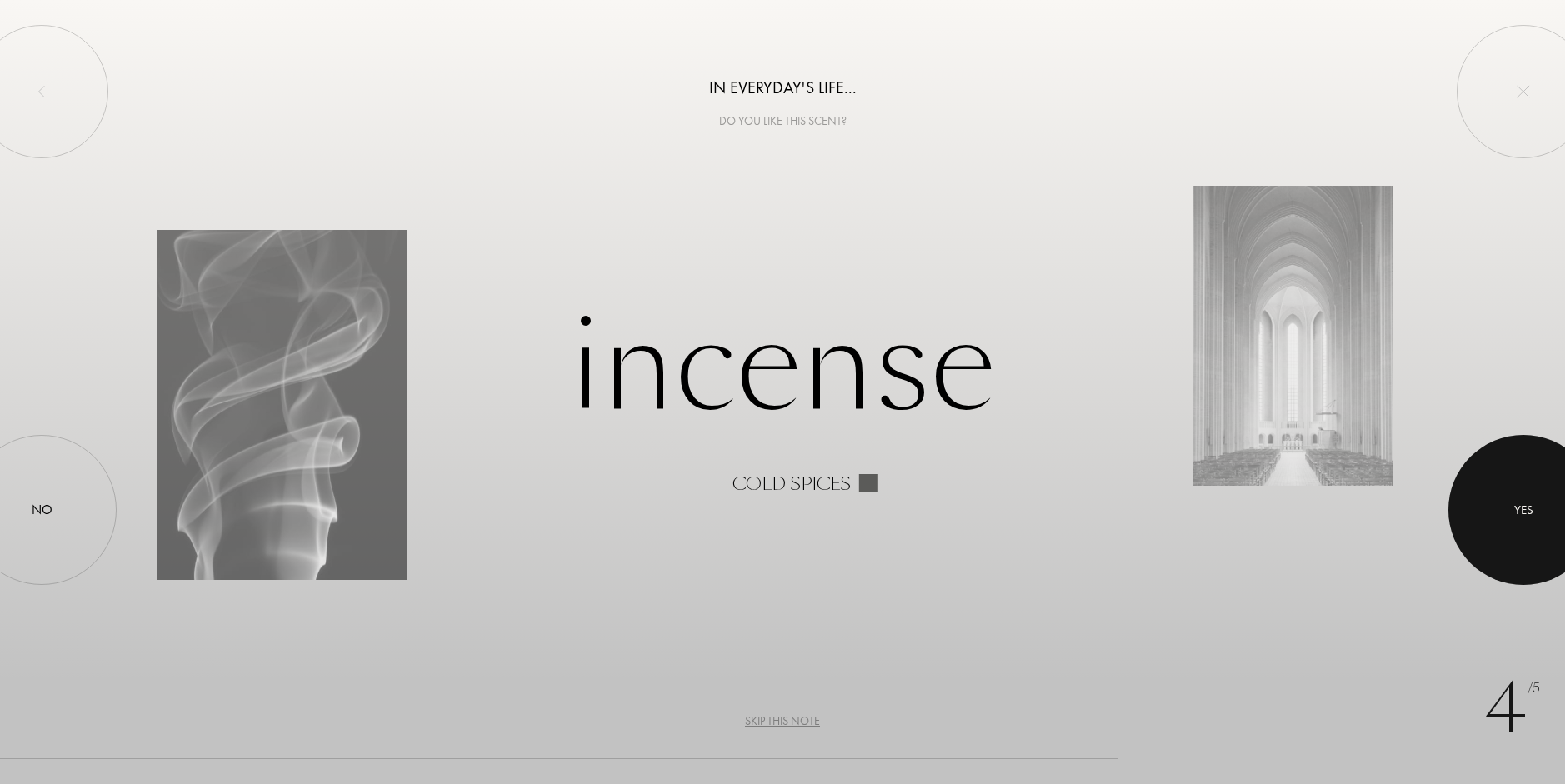
click at [1491, 505] on div at bounding box center [1523, 509] width 150 height 150
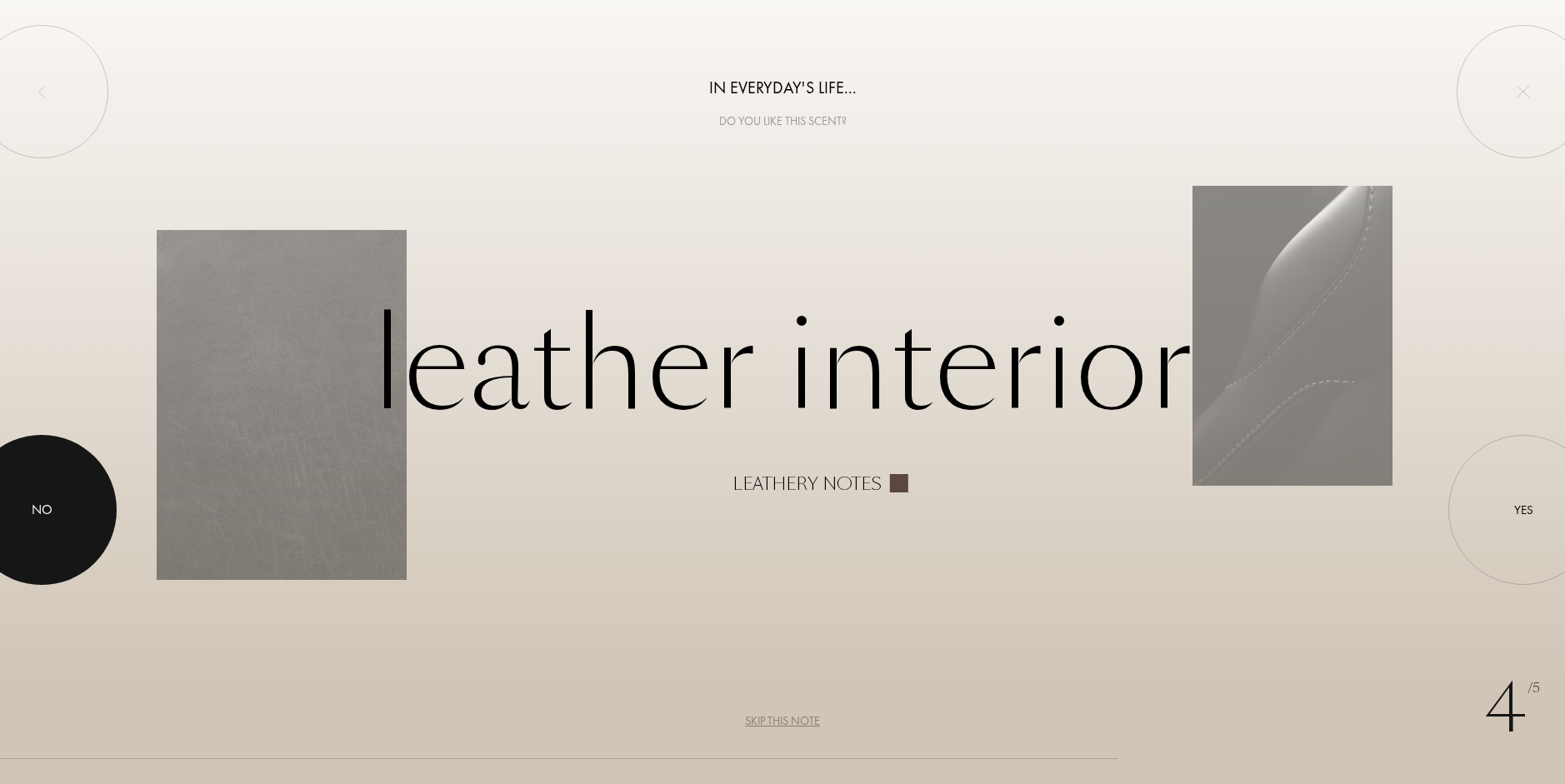
click at [21, 496] on div at bounding box center [41, 509] width 150 height 150
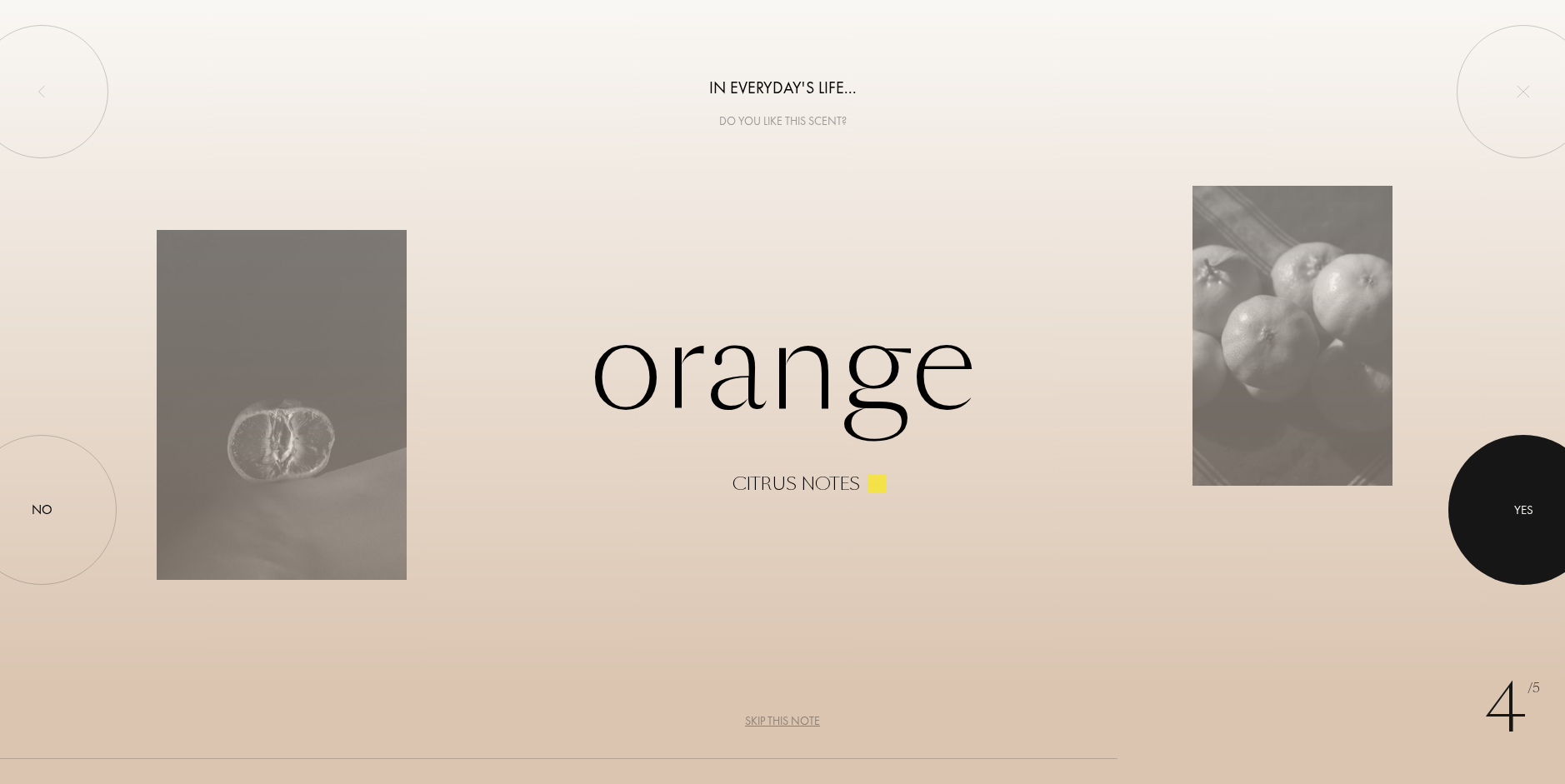
click at [1522, 522] on div "Yes" at bounding box center [1523, 509] width 150 height 150
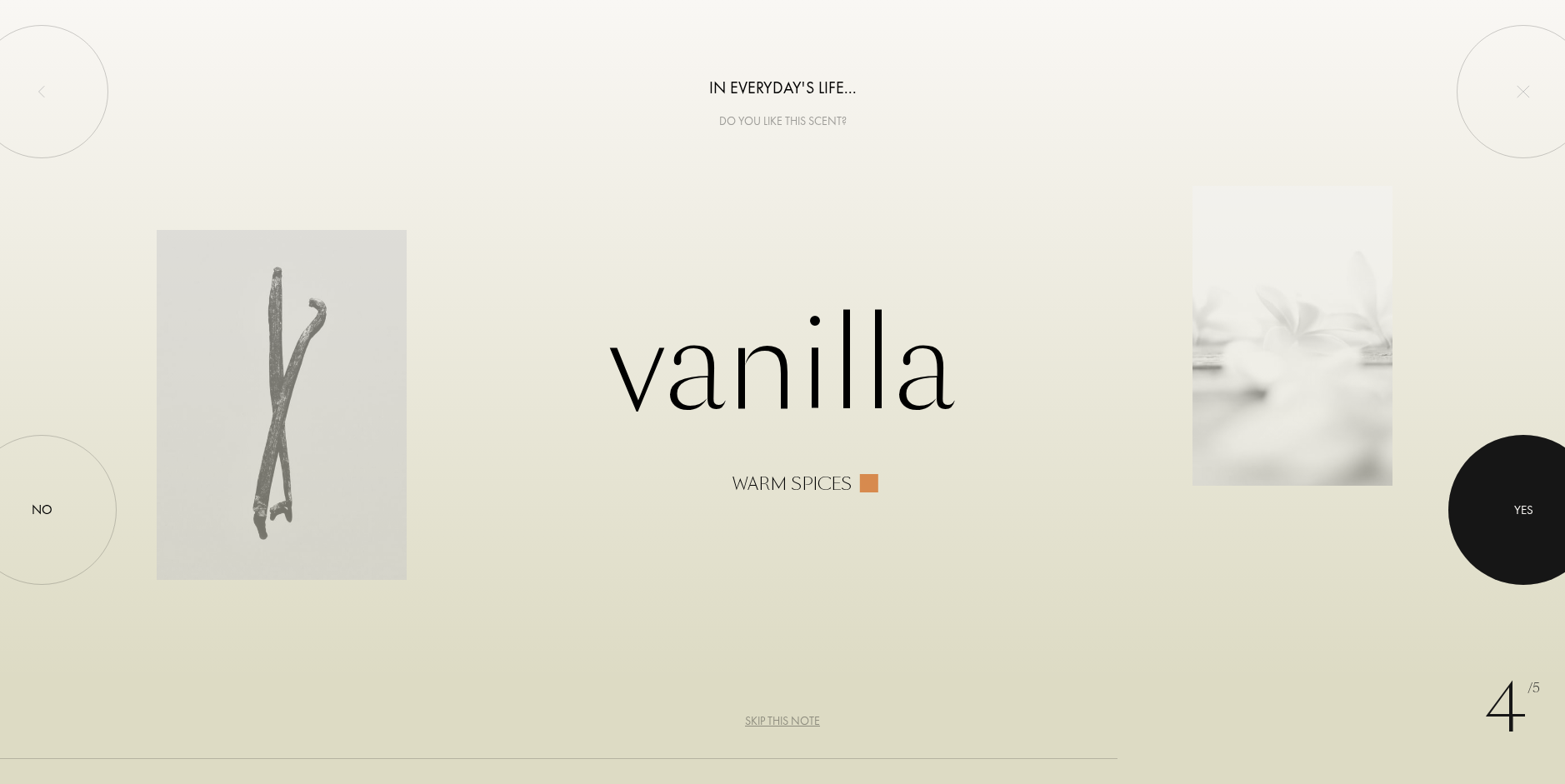
click at [1530, 473] on div at bounding box center [1523, 509] width 150 height 150
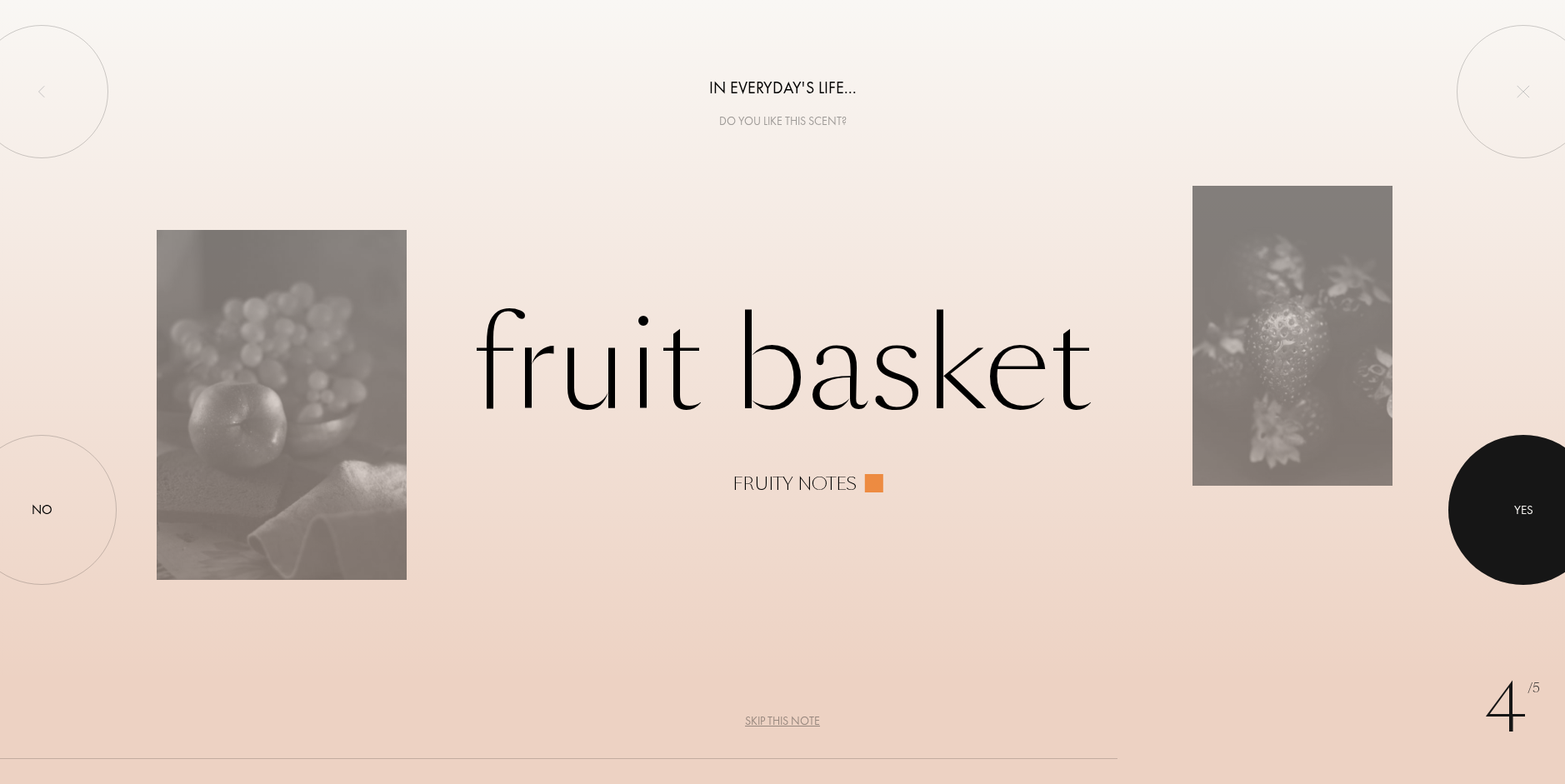
click at [1530, 458] on div at bounding box center [1523, 509] width 150 height 150
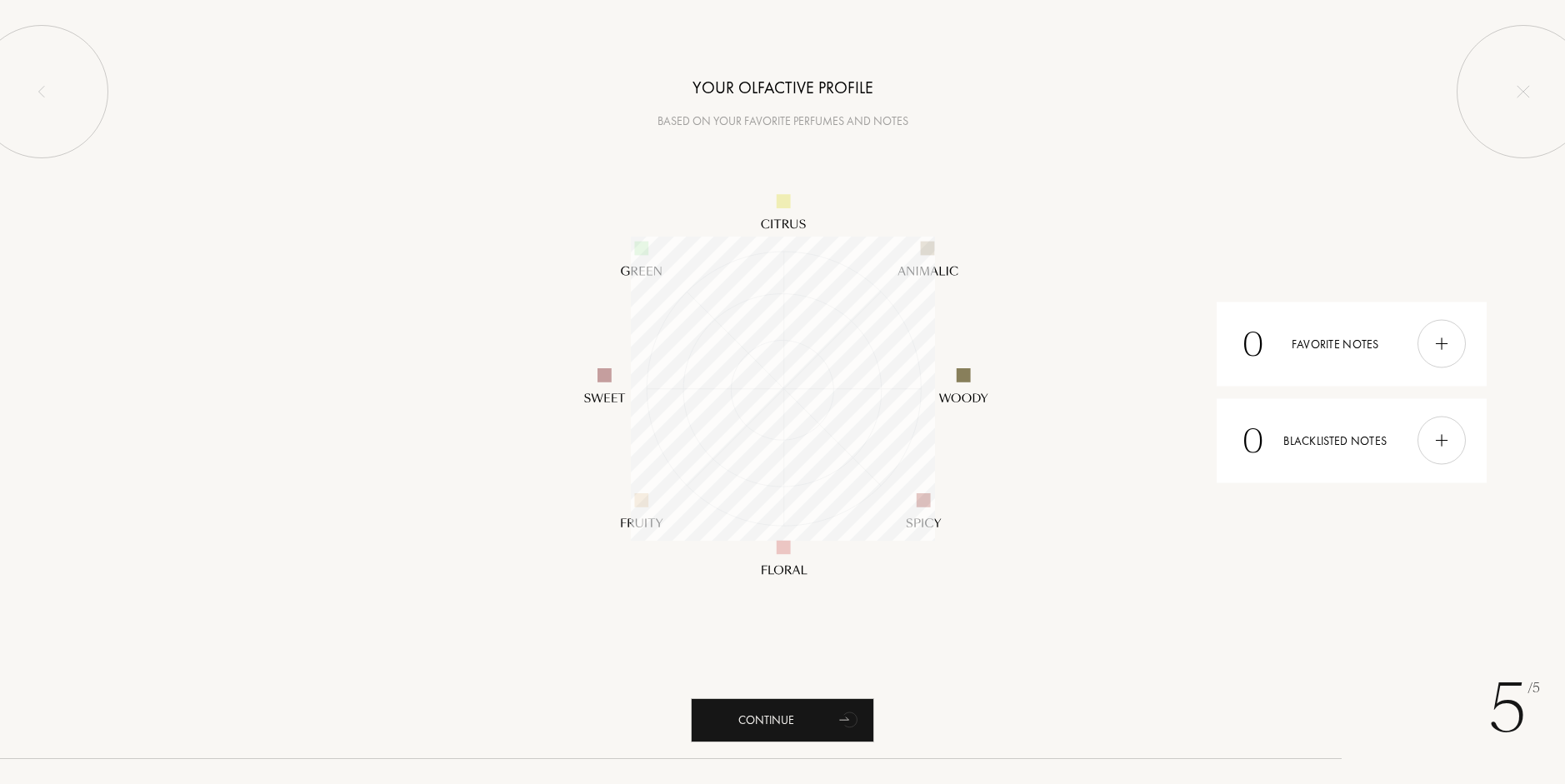
scroll to position [304, 305]
click at [837, 700] on div "Continue" at bounding box center [782, 720] width 183 height 44
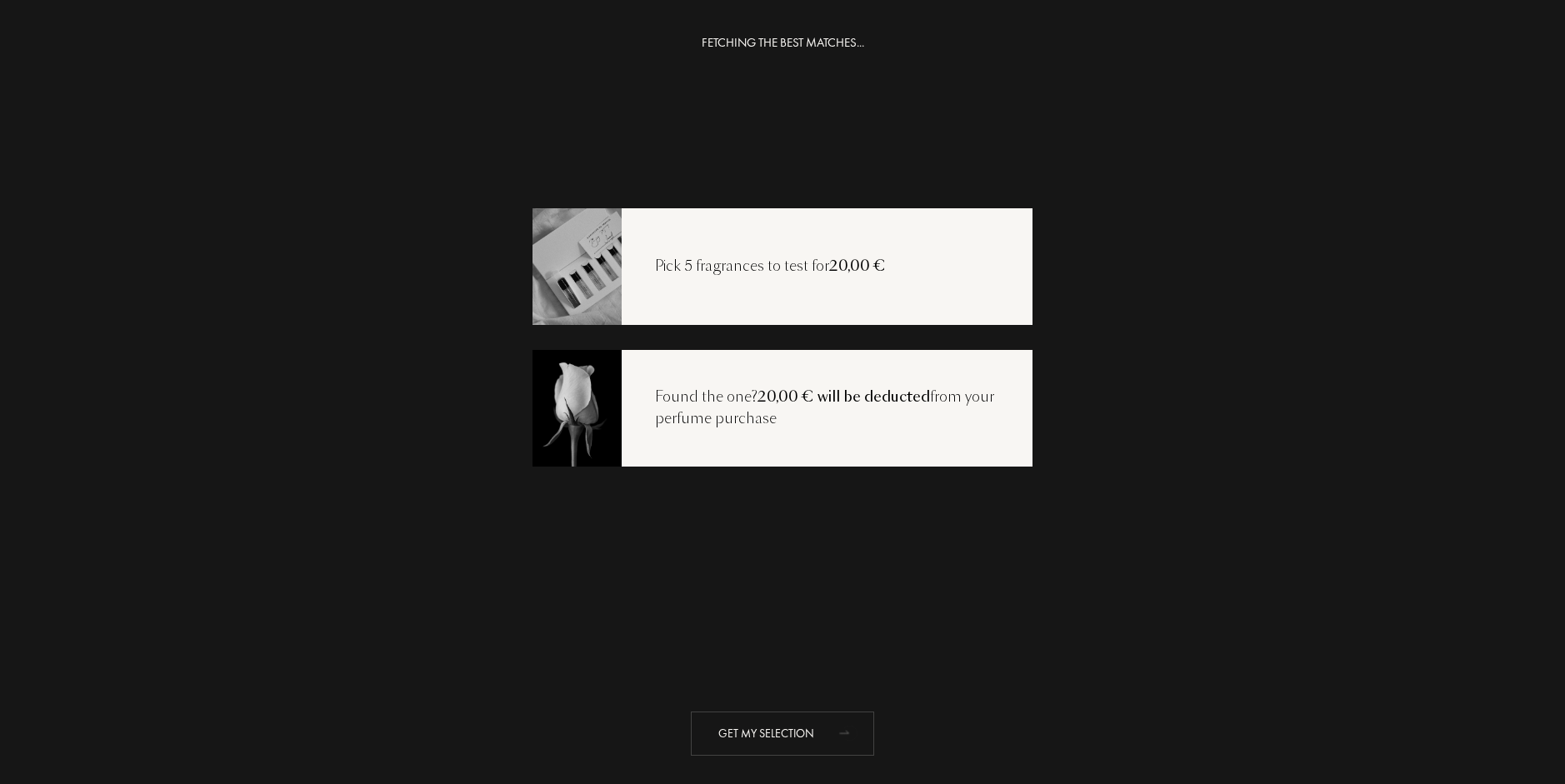
click at [790, 733] on div "Get my selection" at bounding box center [782, 734] width 183 height 44
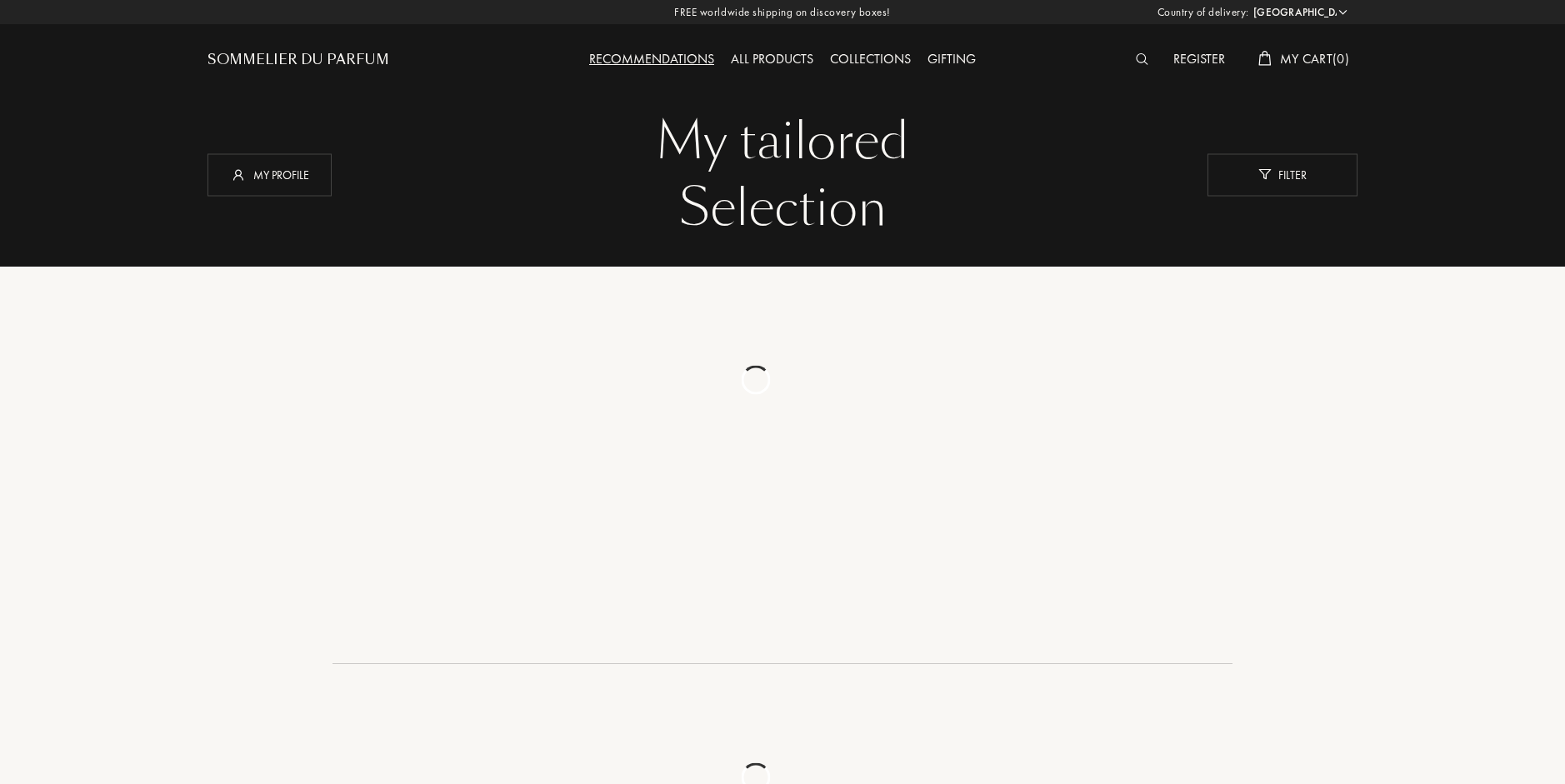
select select "HU"
